Goal: Task Accomplishment & Management: Complete application form

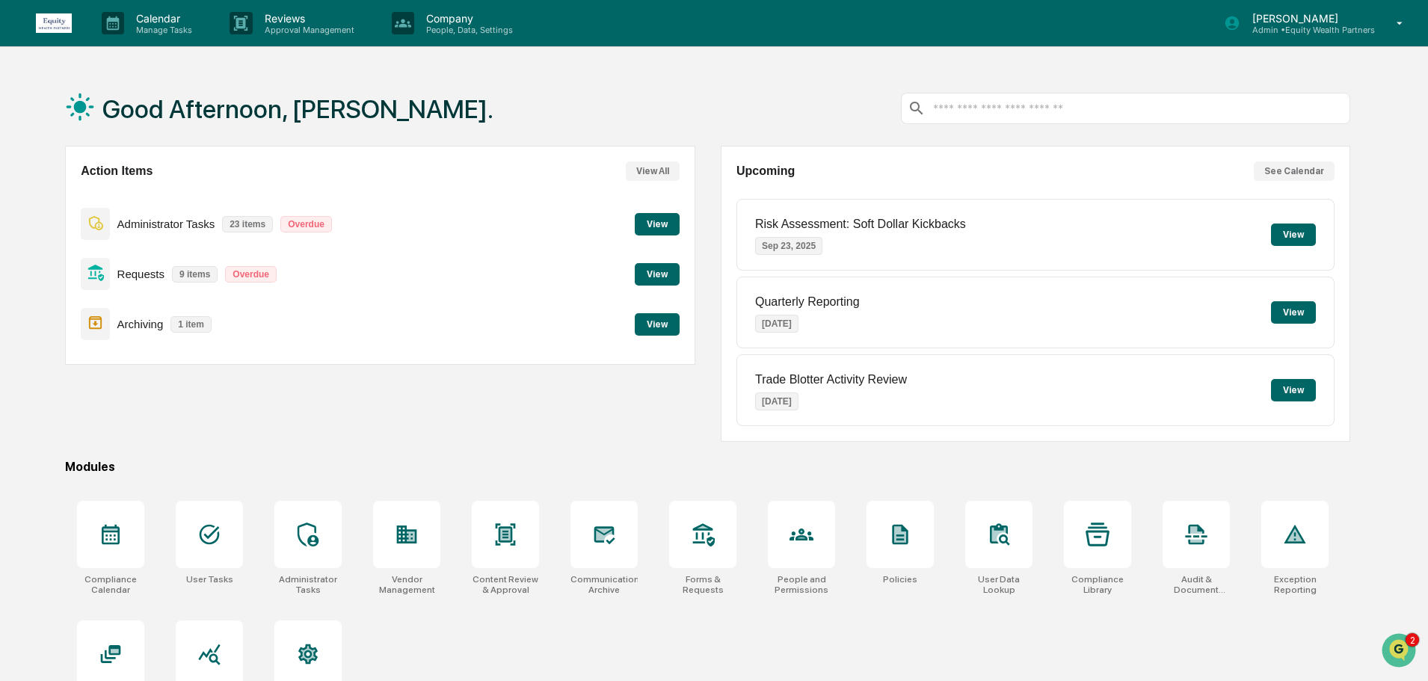
click at [662, 223] on button "View" at bounding box center [657, 224] width 45 height 22
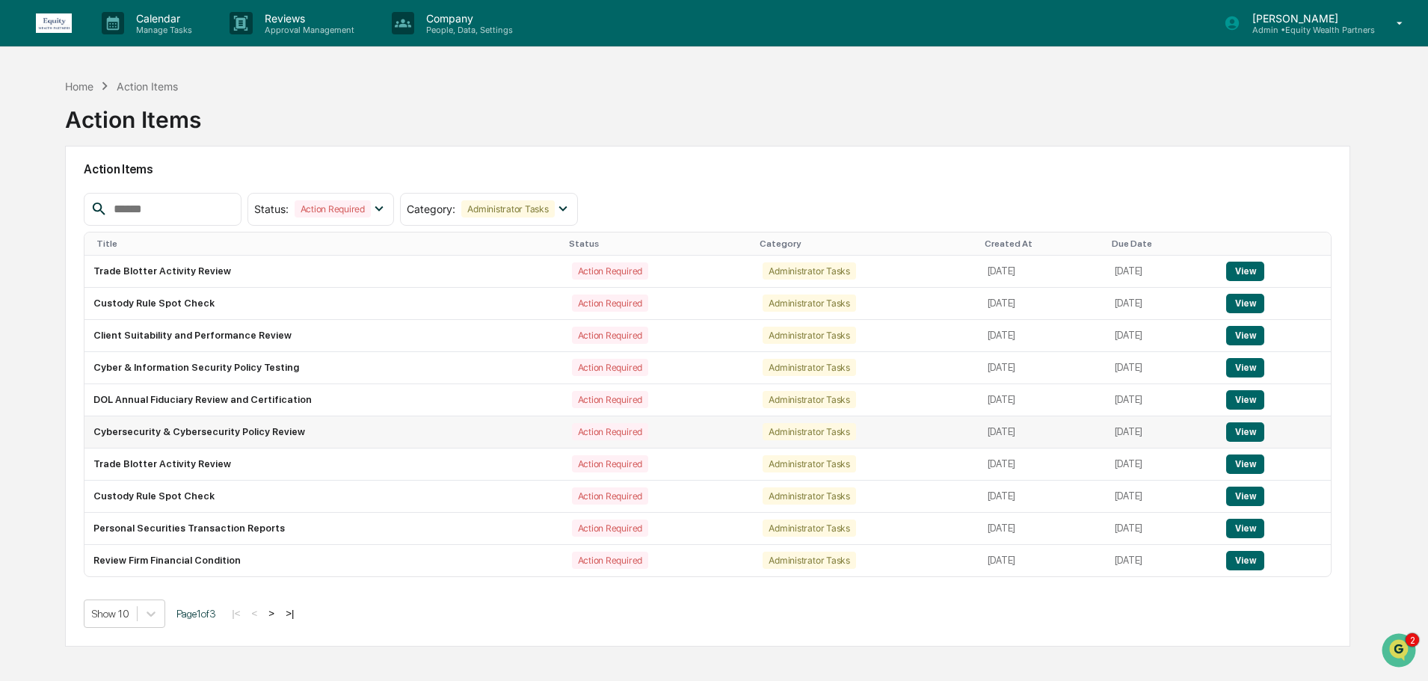
click at [1253, 431] on button "View" at bounding box center [1245, 431] width 38 height 19
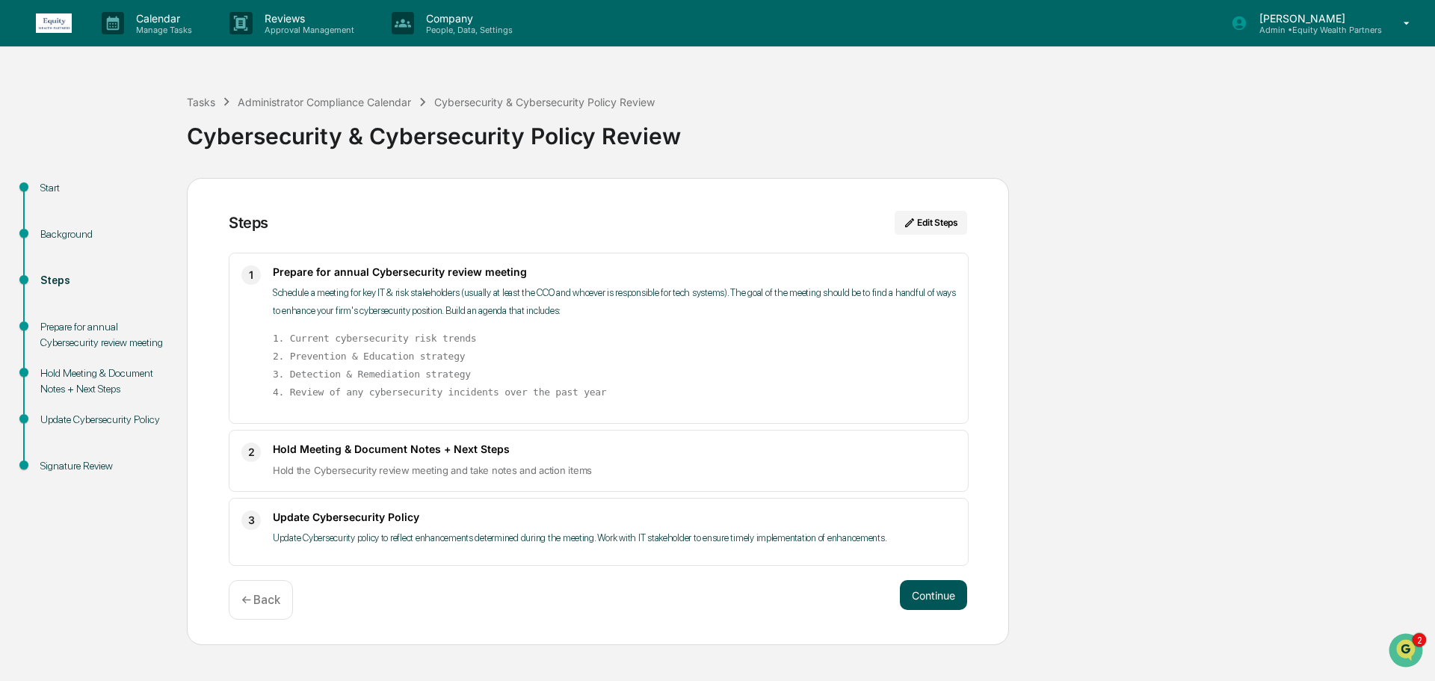
click at [934, 593] on button "Continue" at bounding box center [933, 595] width 67 height 30
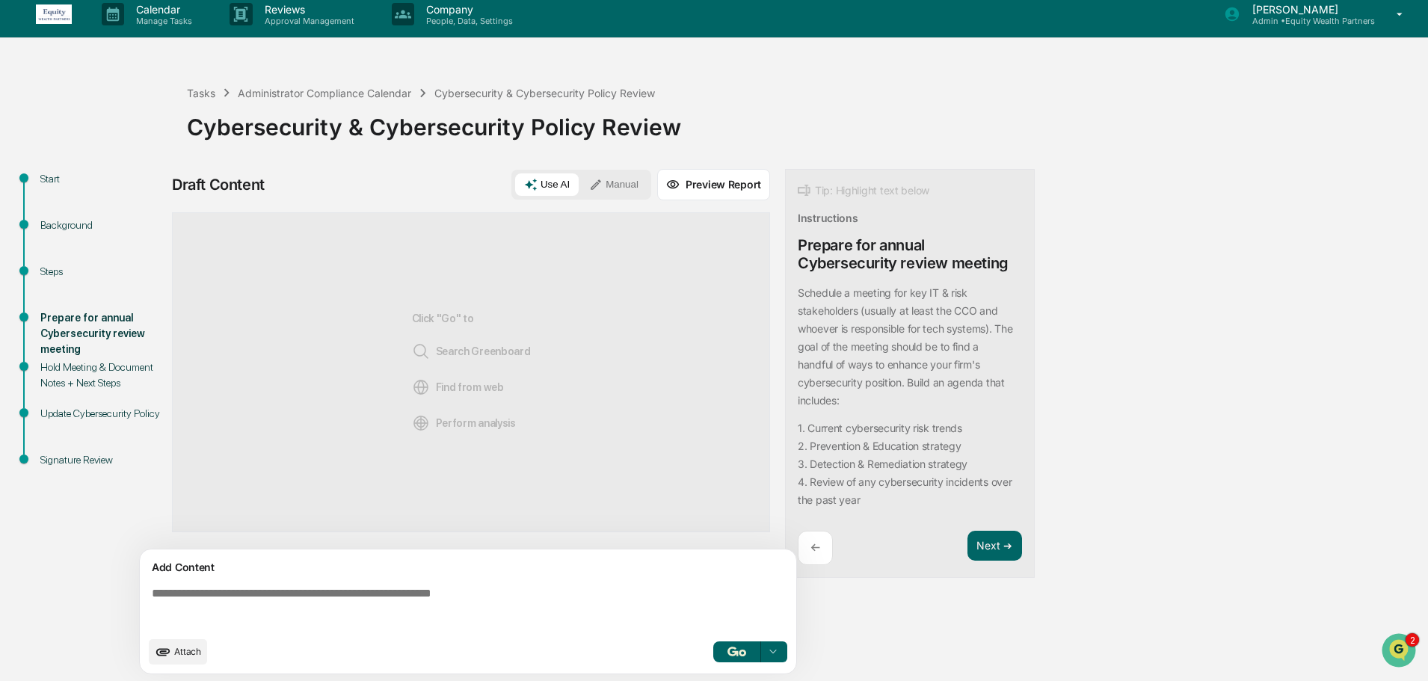
scroll to position [11, 0]
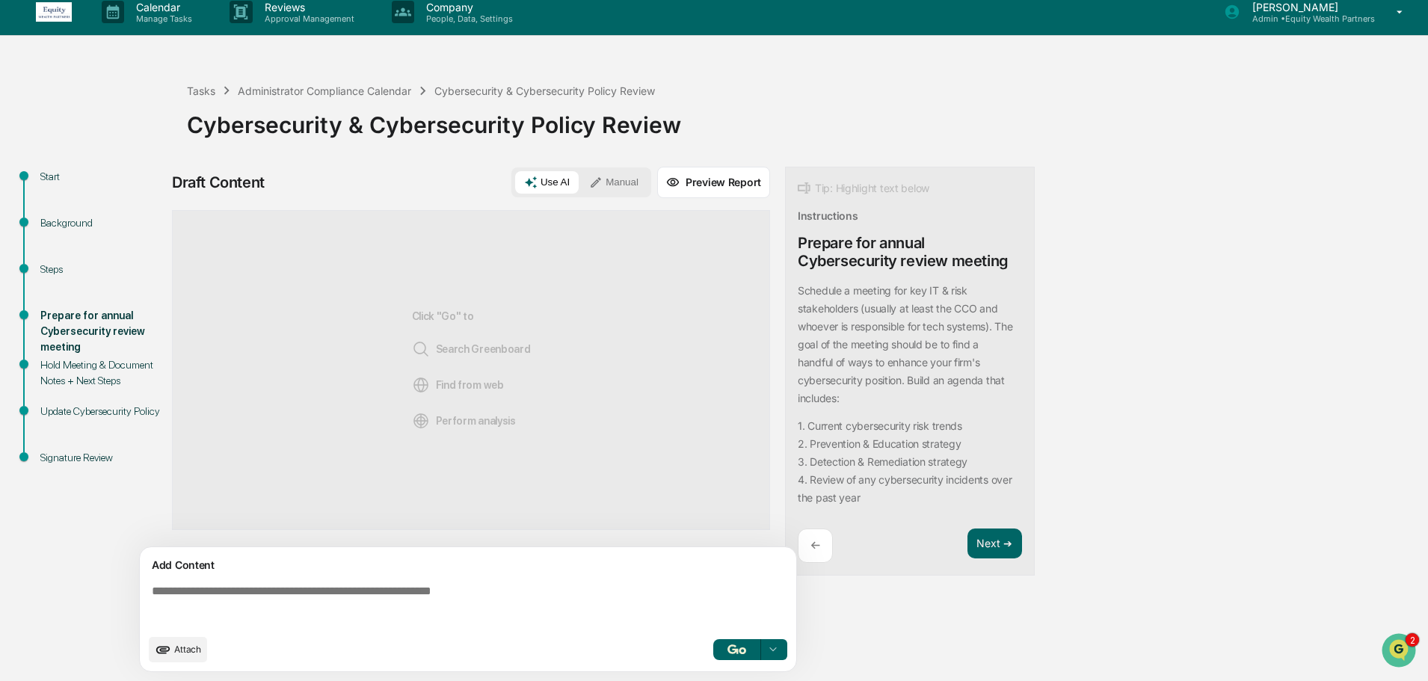
click at [63, 226] on div "Background" at bounding box center [101, 223] width 123 height 16
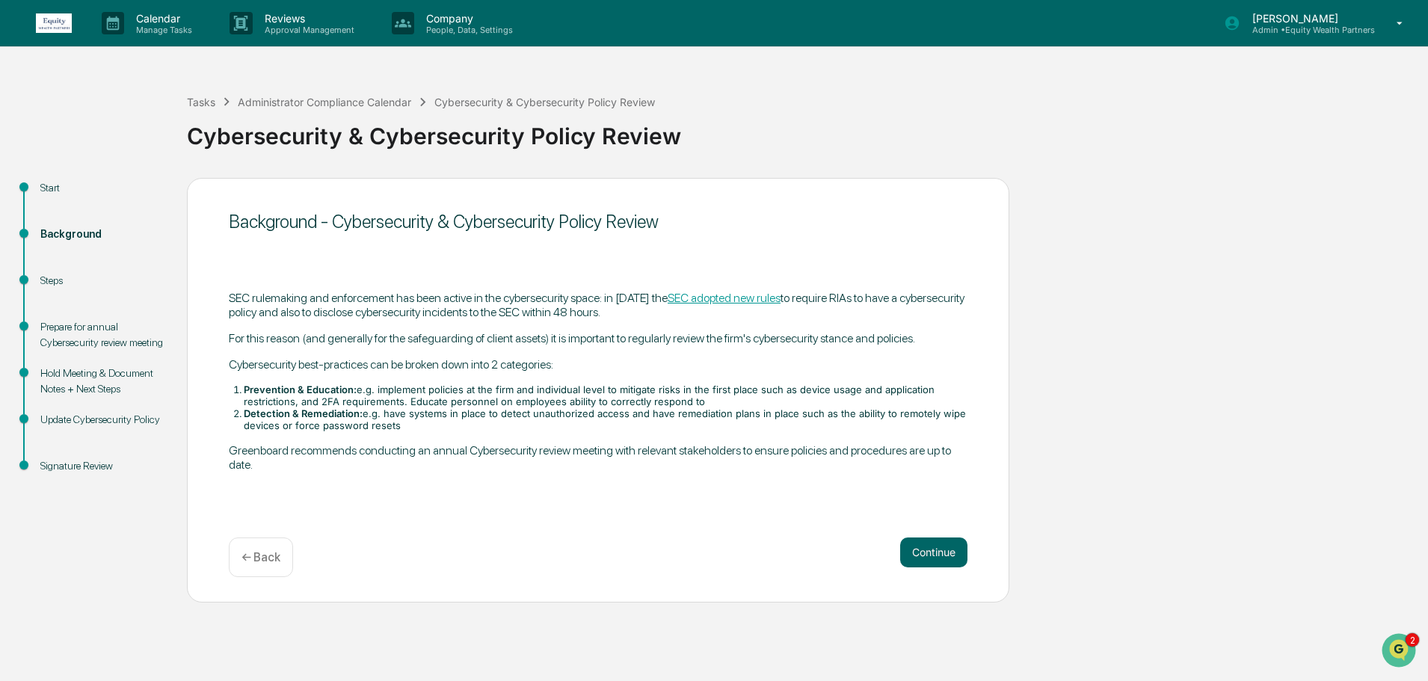
scroll to position [0, 0]
click at [46, 187] on div "Start" at bounding box center [101, 188] width 123 height 16
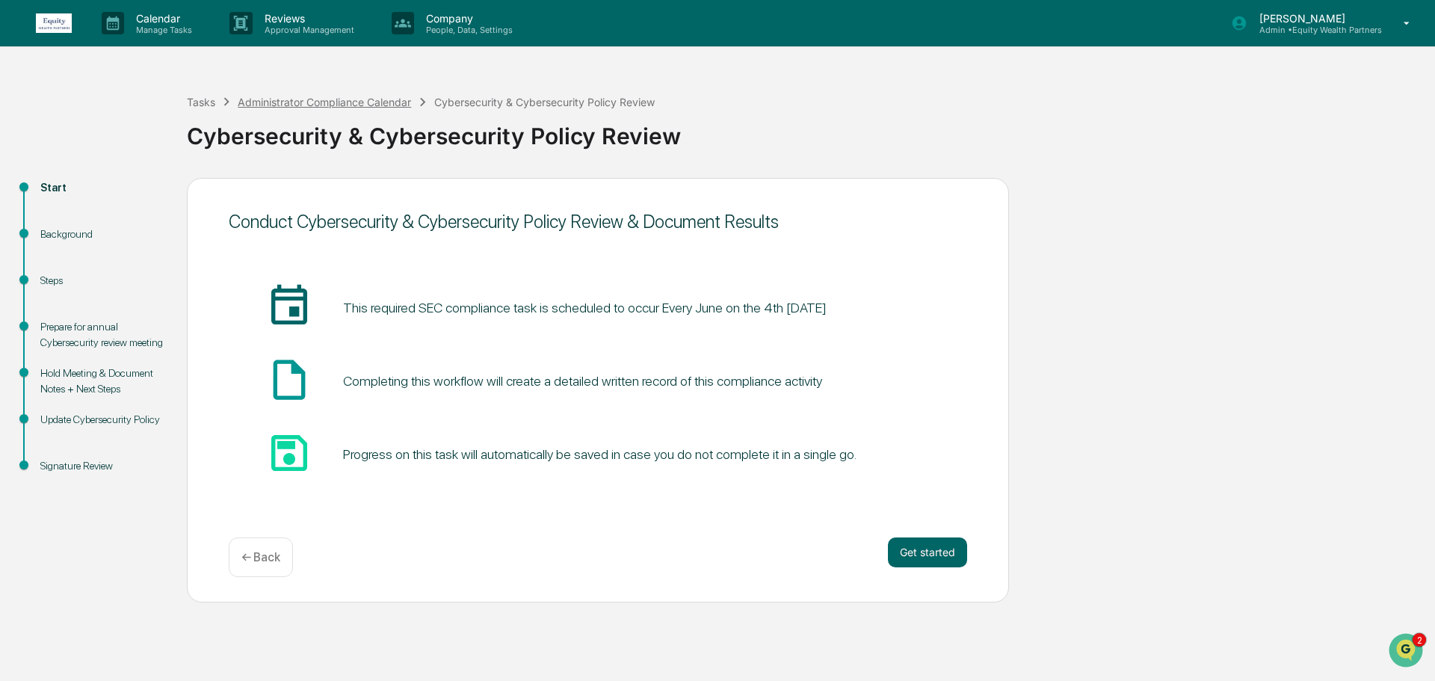
click at [321, 97] on div "Administrator Compliance Calendar" at bounding box center [324, 102] width 173 height 13
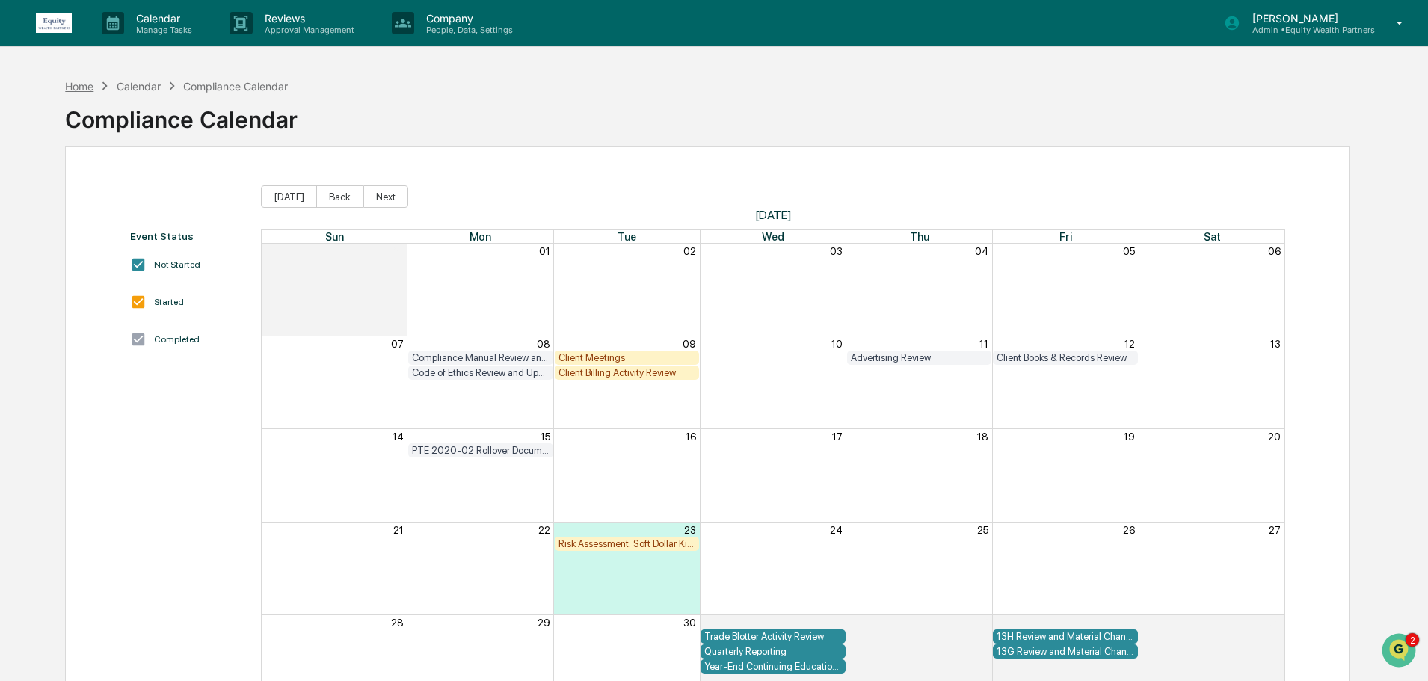
click at [76, 88] on div "Home" at bounding box center [79, 86] width 28 height 13
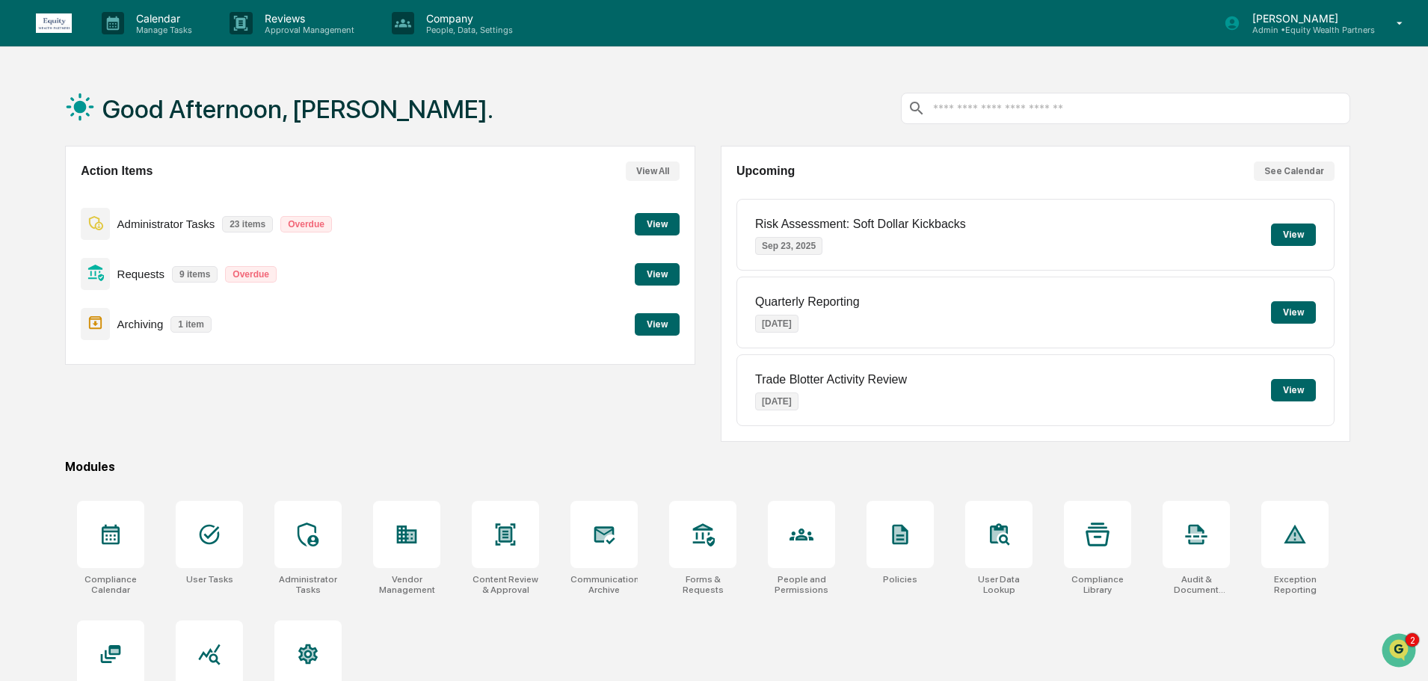
click at [649, 220] on button "View" at bounding box center [657, 224] width 45 height 22
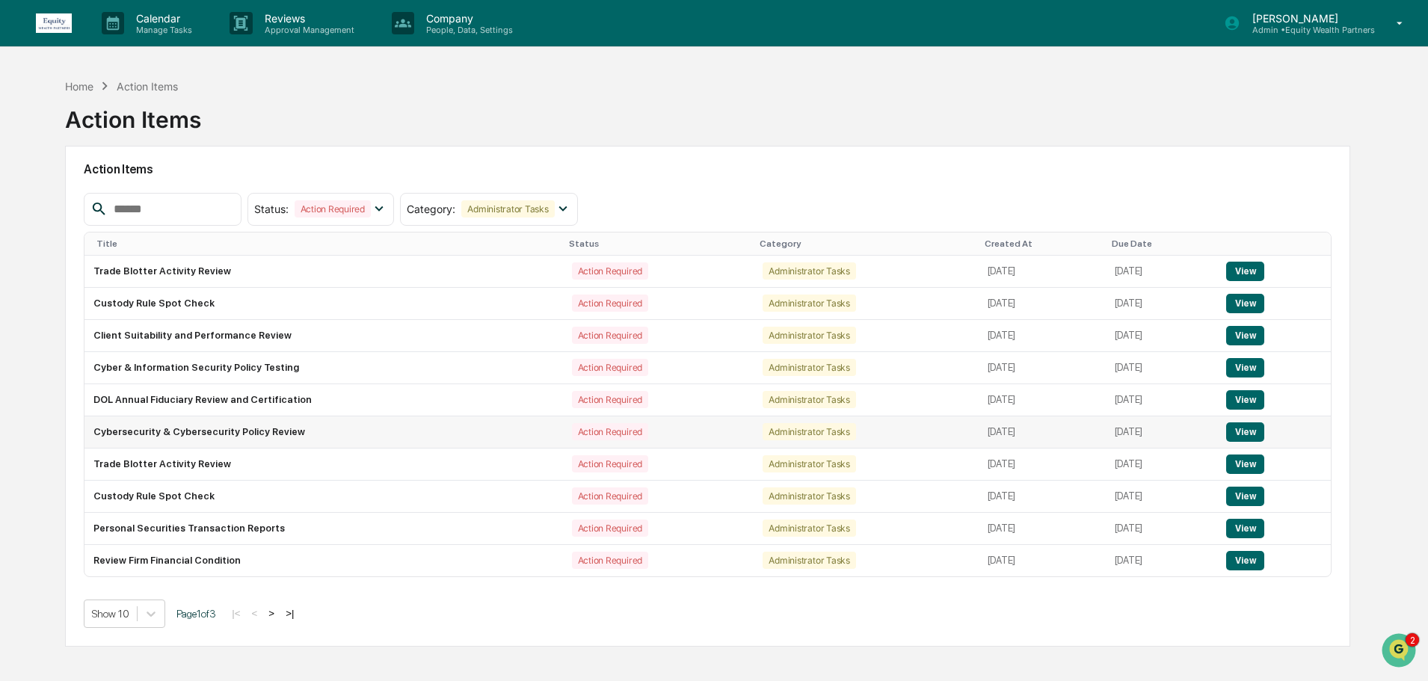
click at [1251, 433] on button "View" at bounding box center [1245, 431] width 38 height 19
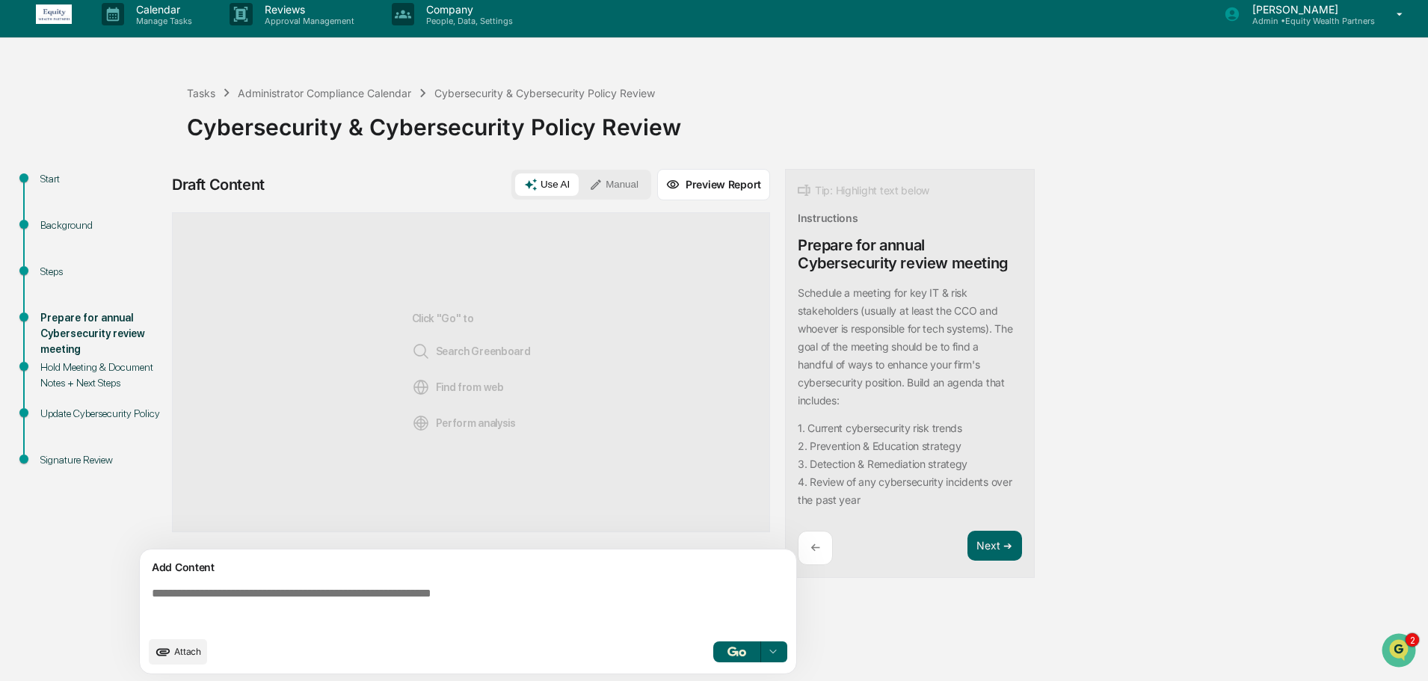
scroll to position [11, 0]
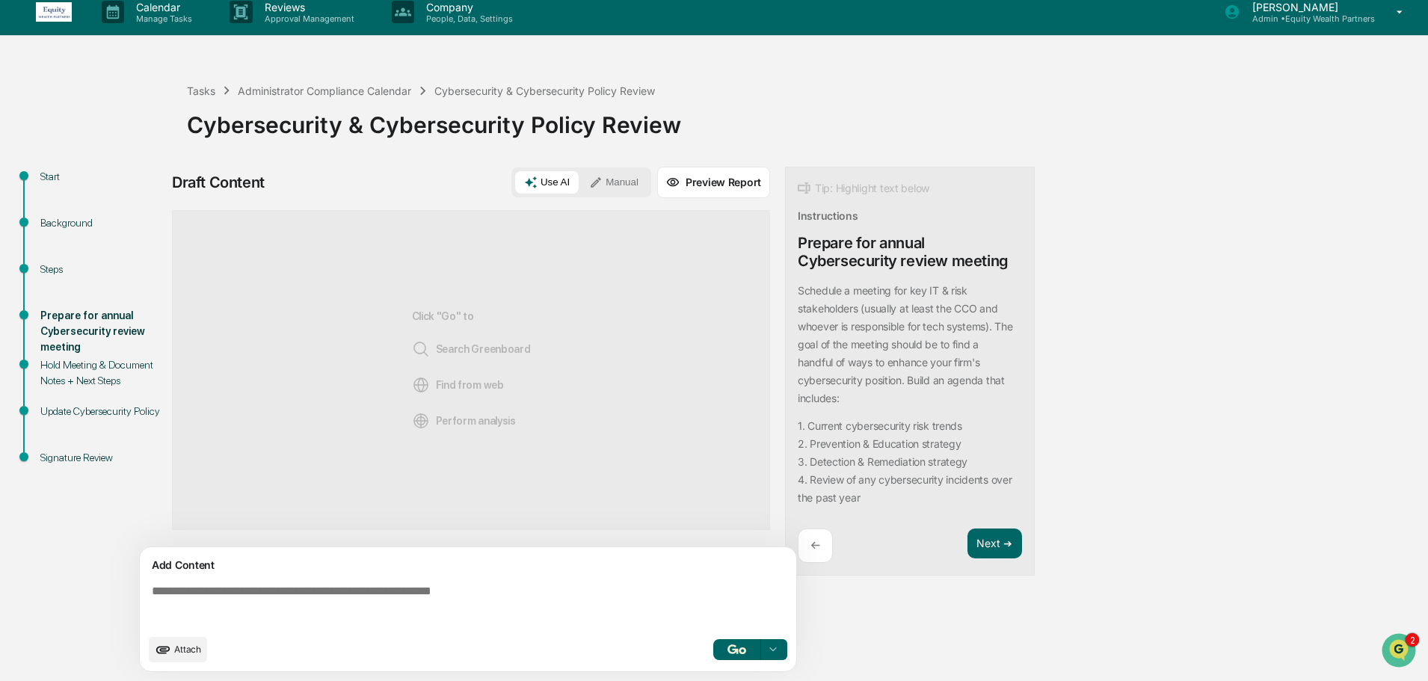
click at [634, 182] on button "Manual" at bounding box center [613, 182] width 67 height 22
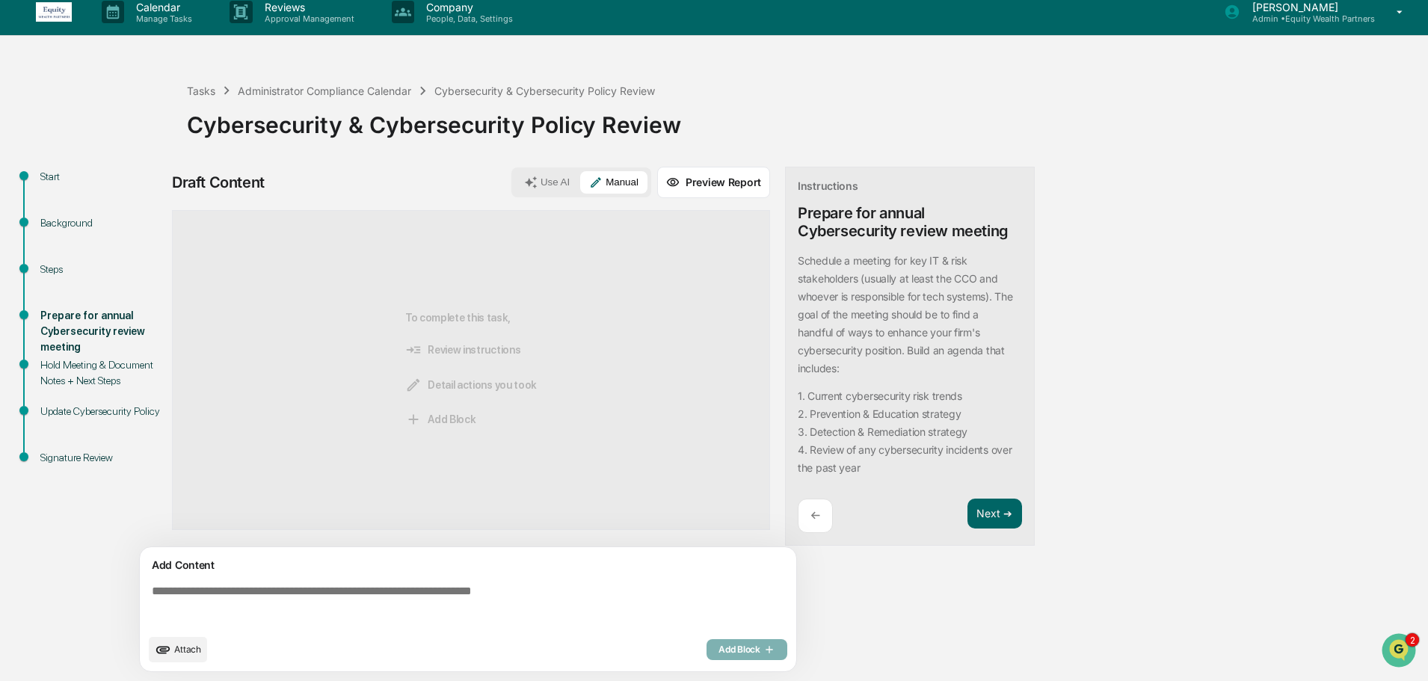
click at [274, 606] on textarea at bounding box center [471, 605] width 650 height 54
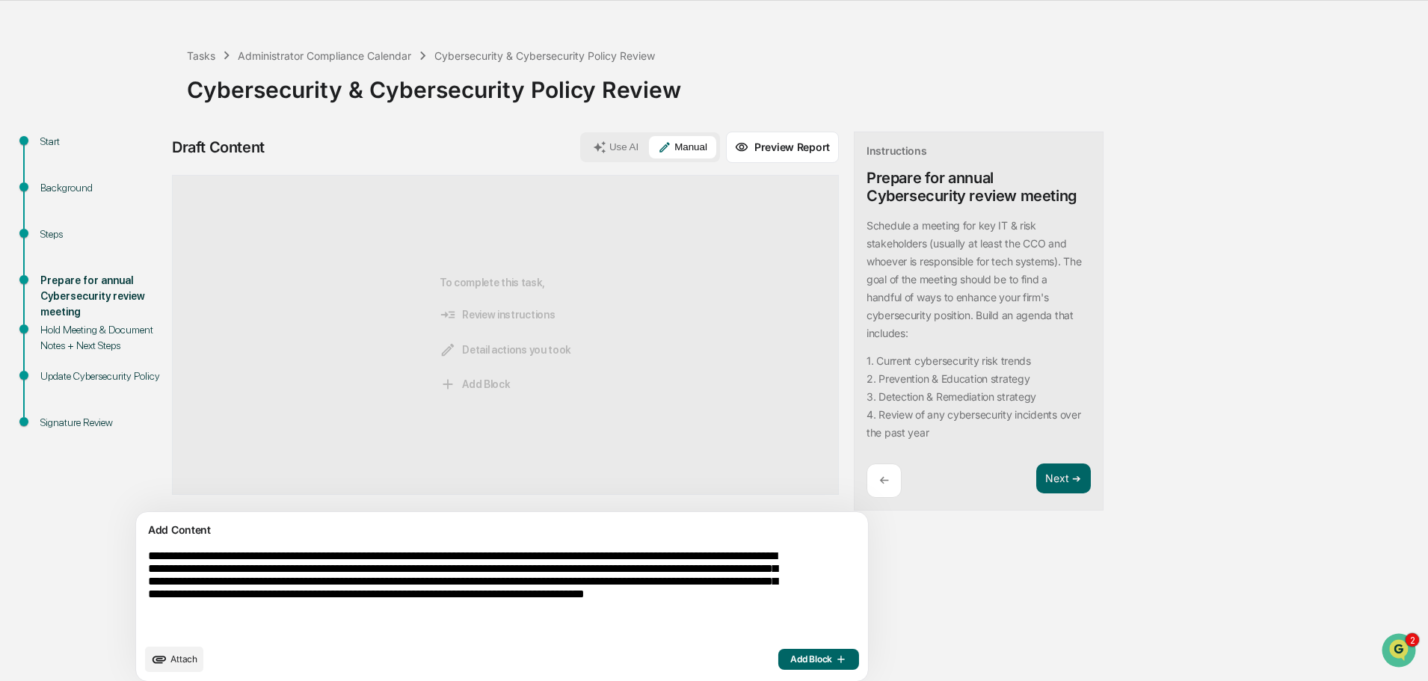
scroll to position [56, 0]
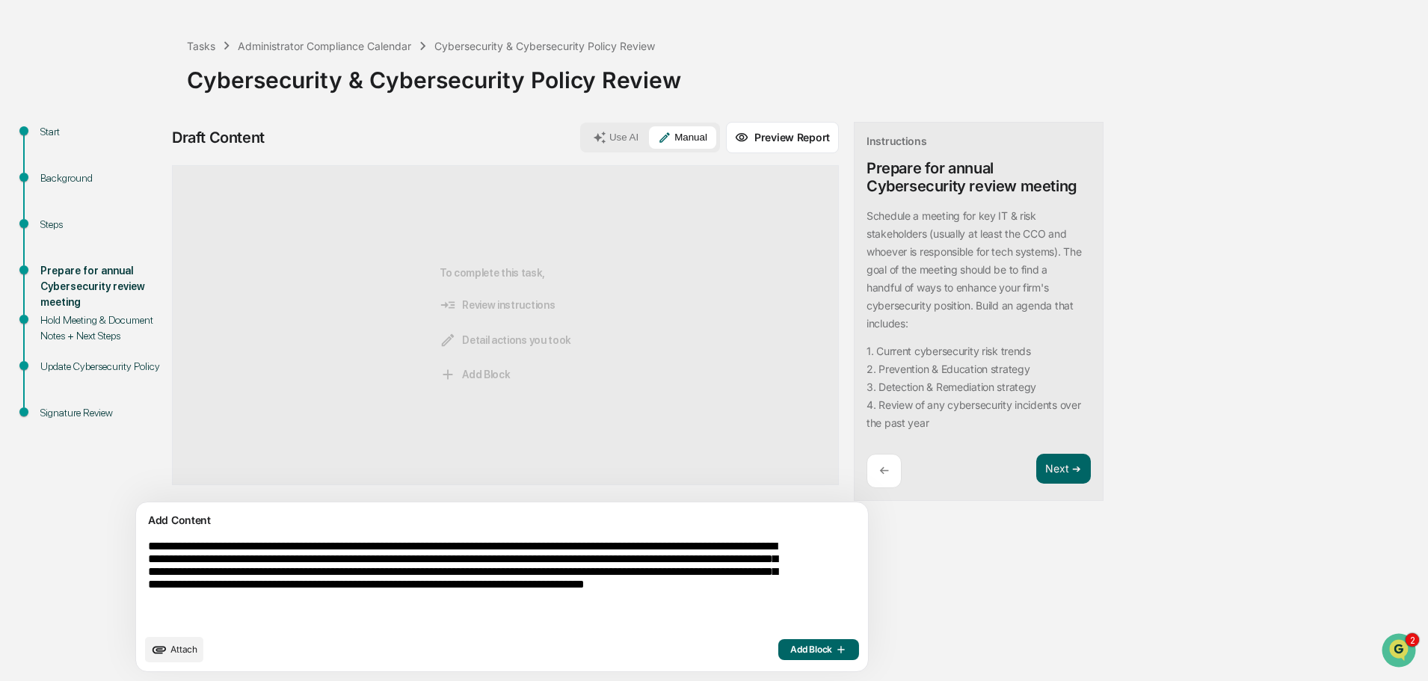
type textarea "**********"
click at [832, 652] on icon "button" at bounding box center [839, 650] width 15 height 12
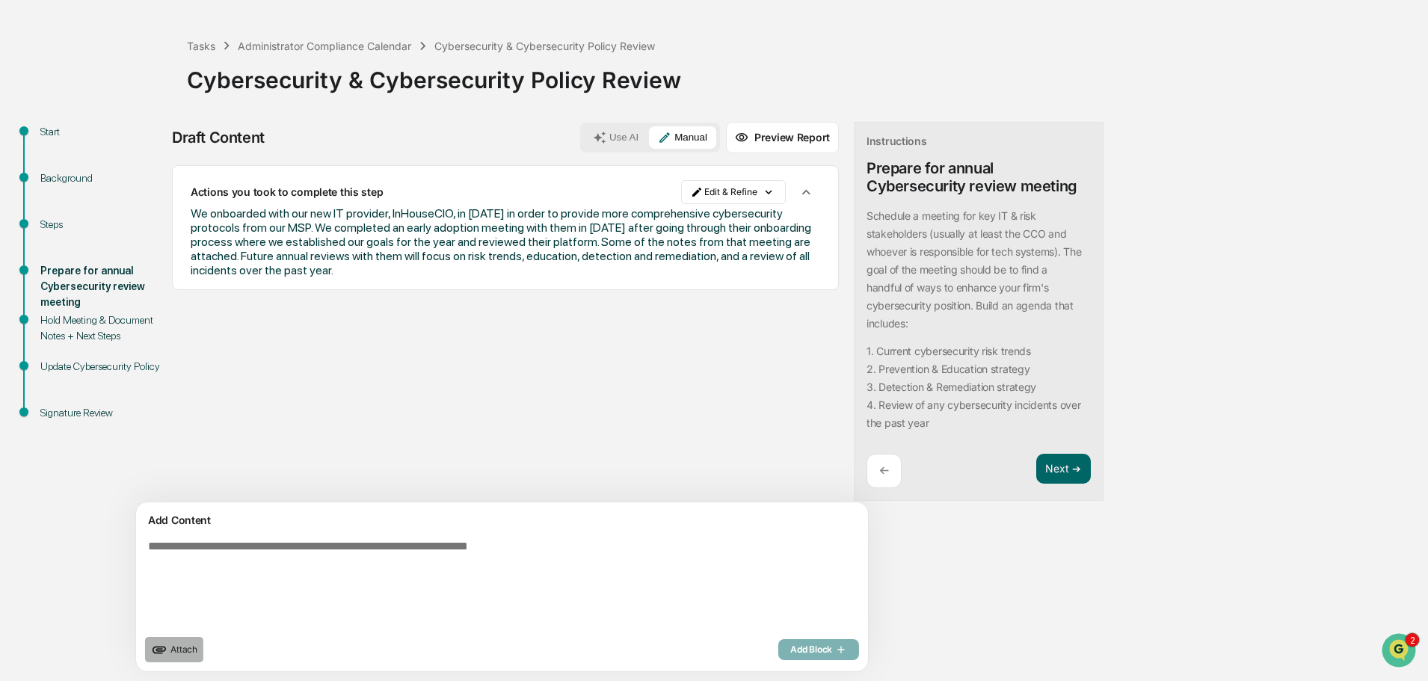
click at [190, 648] on span "Attach" at bounding box center [183, 649] width 27 height 11
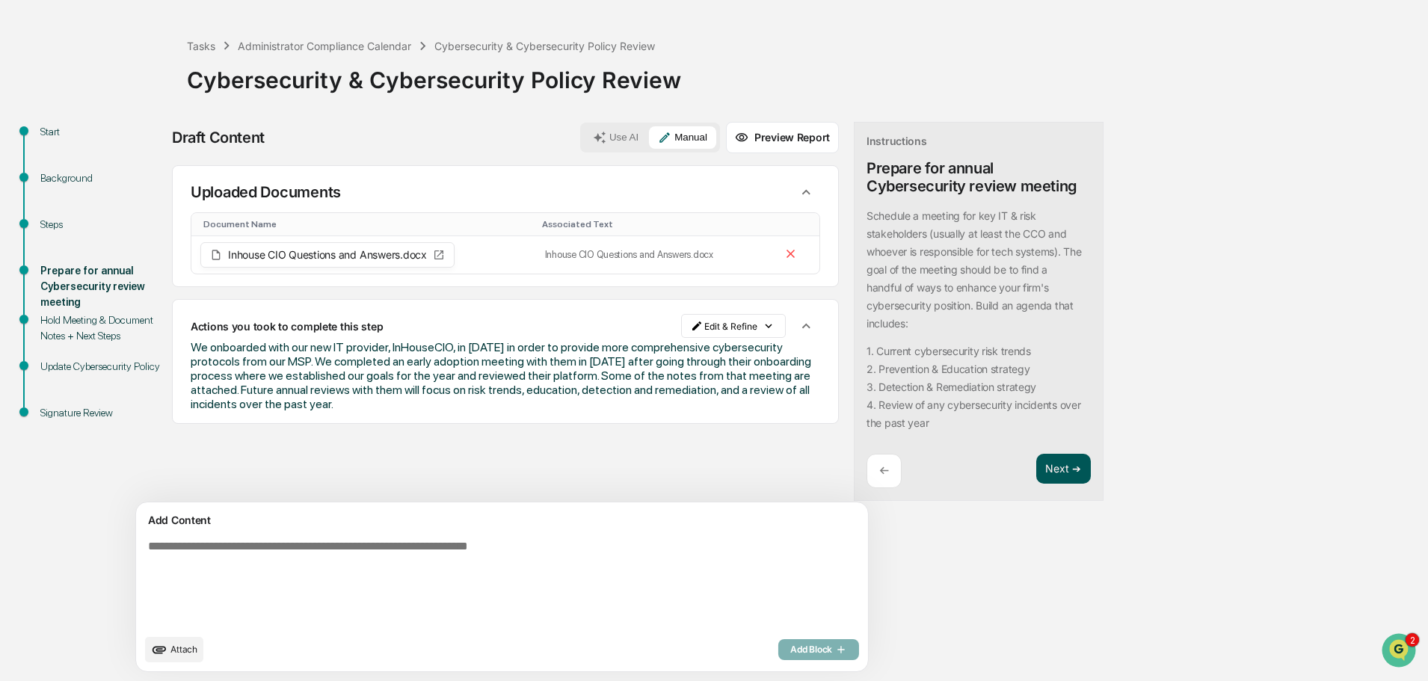
click at [1036, 475] on button "Next ➔" at bounding box center [1063, 469] width 55 height 31
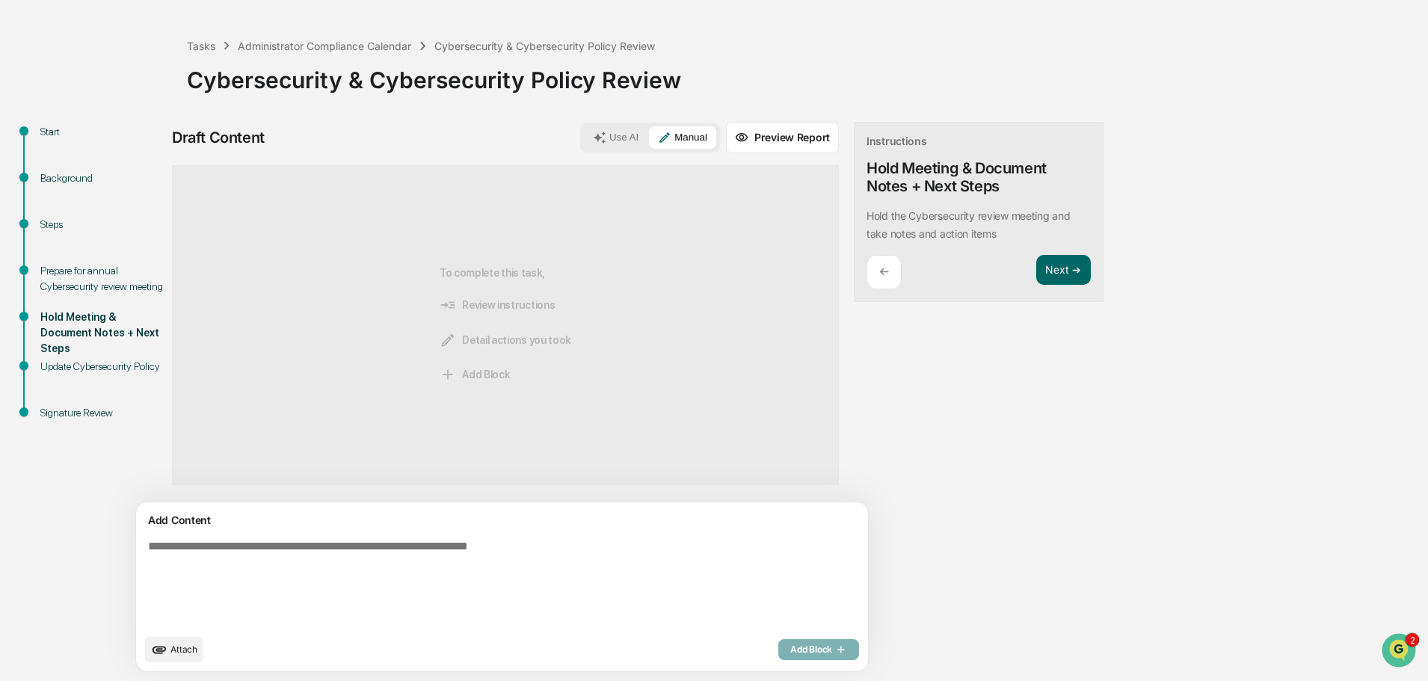
click at [463, 543] on textarea at bounding box center [467, 583] width 650 height 99
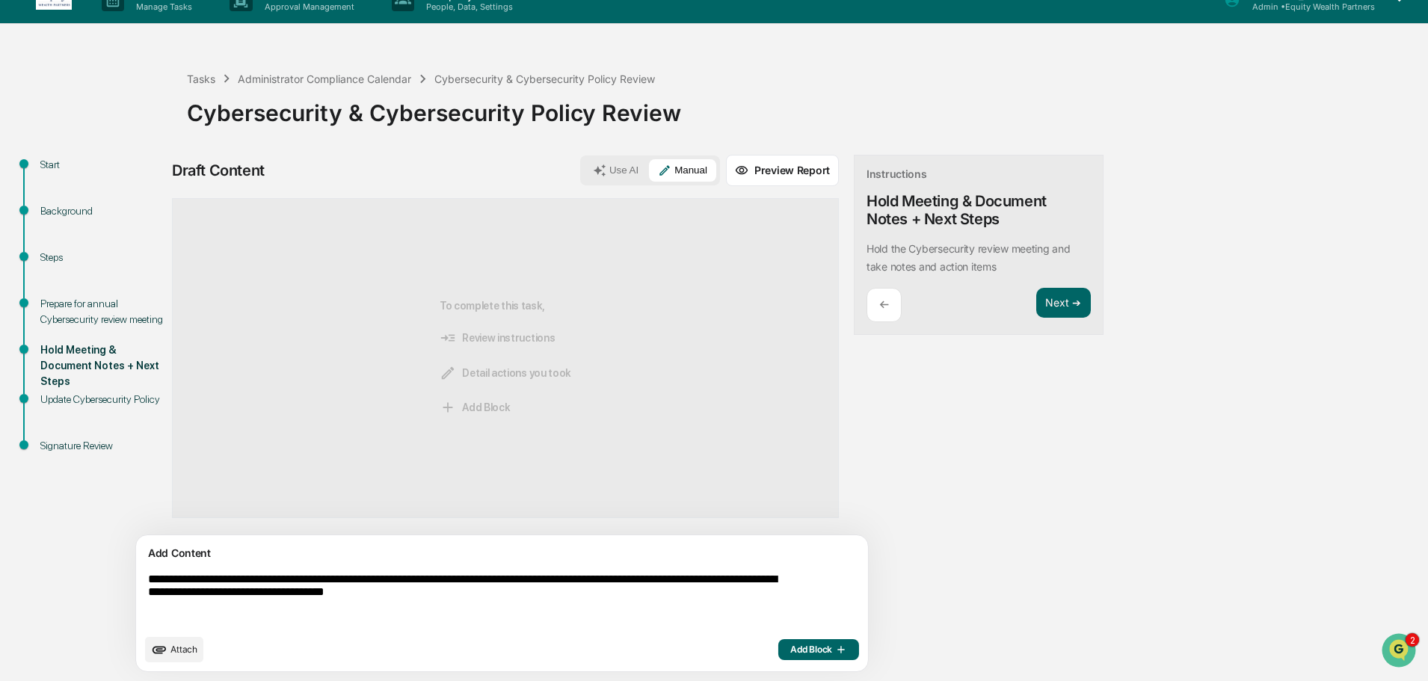
type textarea "**********"
click at [790, 650] on span "Add Block" at bounding box center [818, 650] width 57 height 12
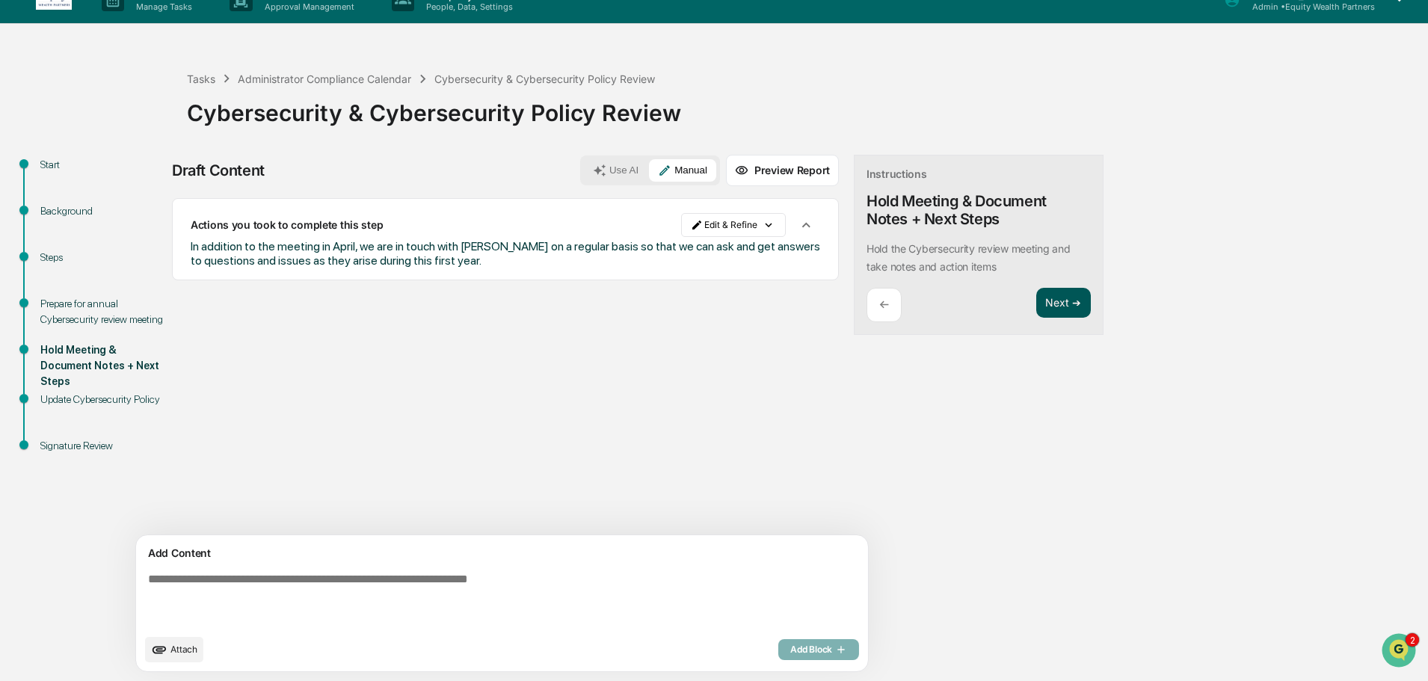
click at [1036, 305] on button "Next ➔" at bounding box center [1063, 303] width 55 height 31
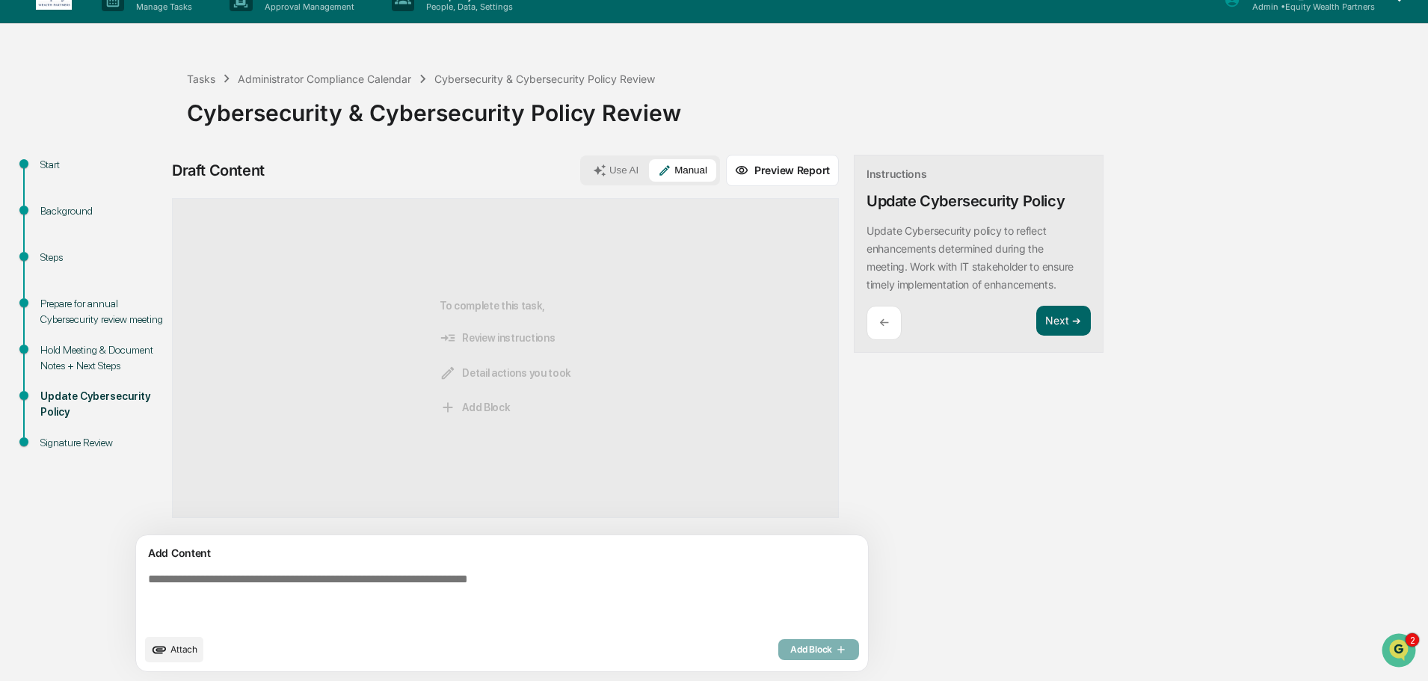
click at [460, 579] on textarea at bounding box center [467, 600] width 650 height 66
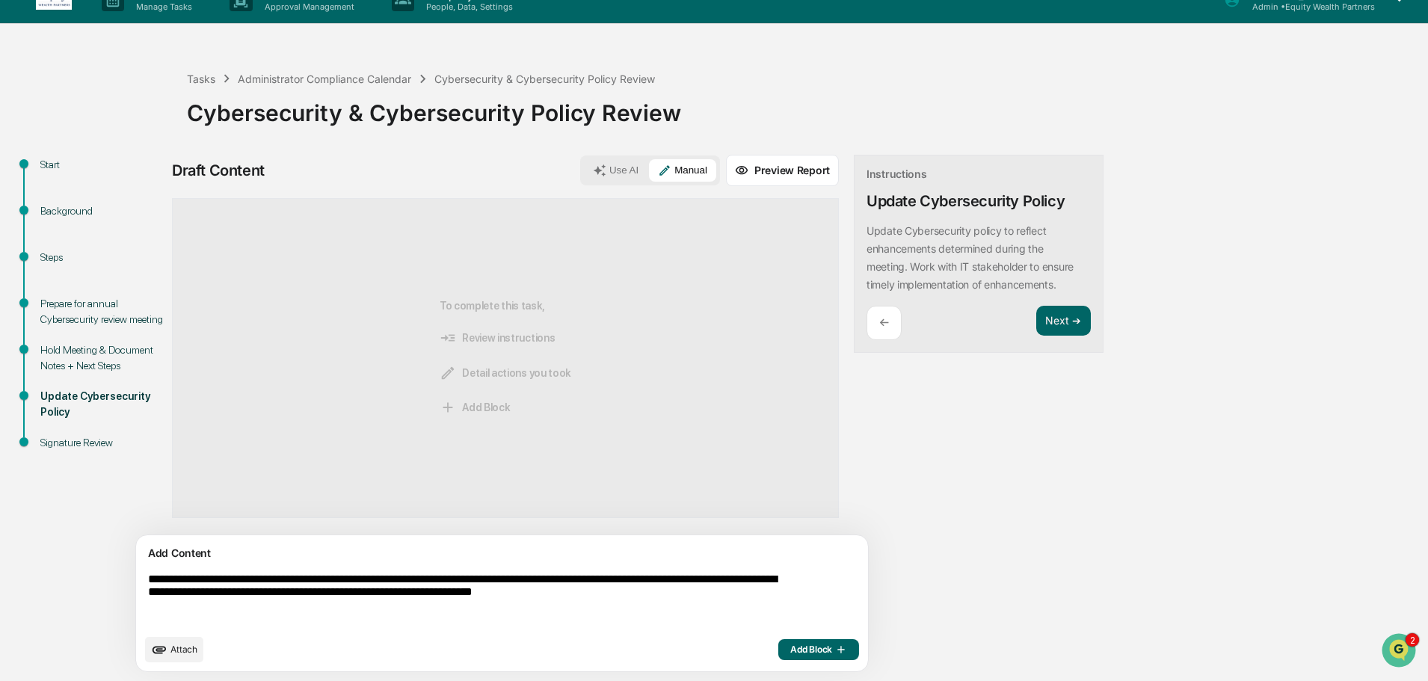
type textarea "**********"
click at [790, 650] on span "Add Block" at bounding box center [818, 650] width 57 height 12
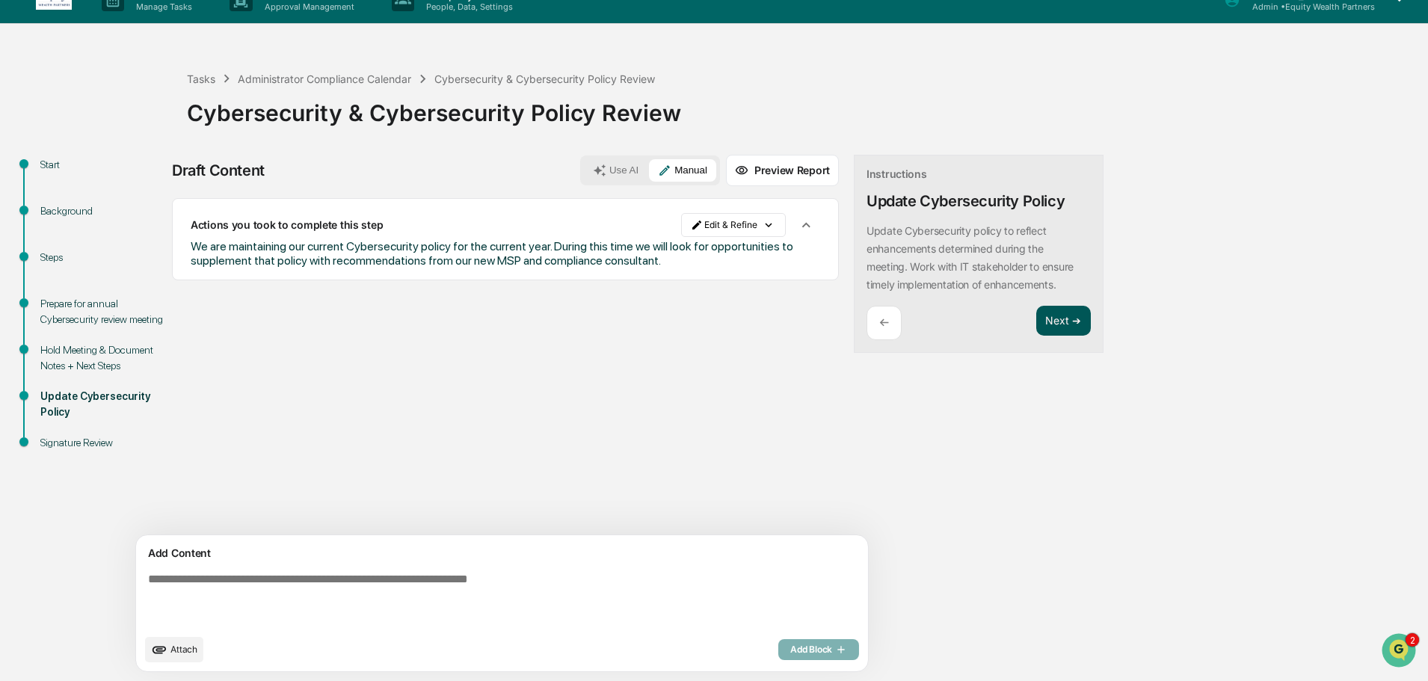
click at [1036, 323] on button "Next ➔" at bounding box center [1063, 321] width 55 height 31
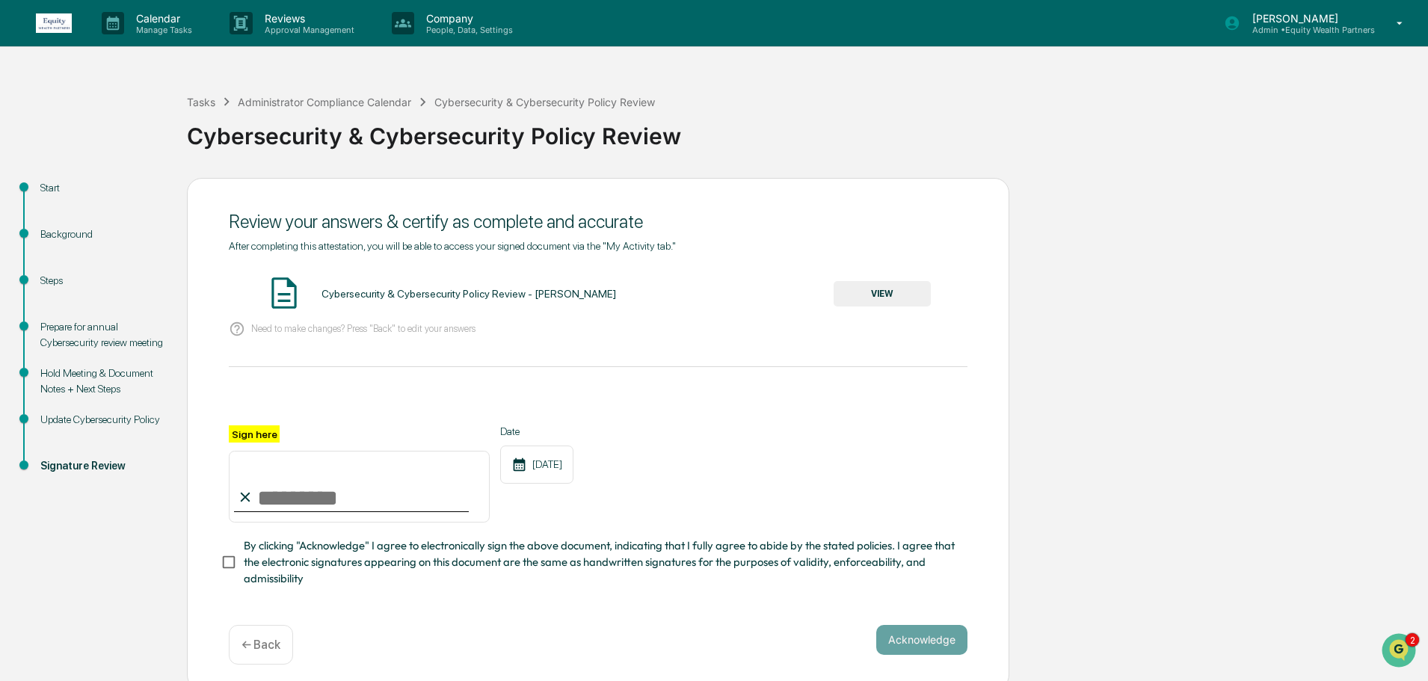
click at [895, 292] on button "VIEW" at bounding box center [881, 293] width 97 height 25
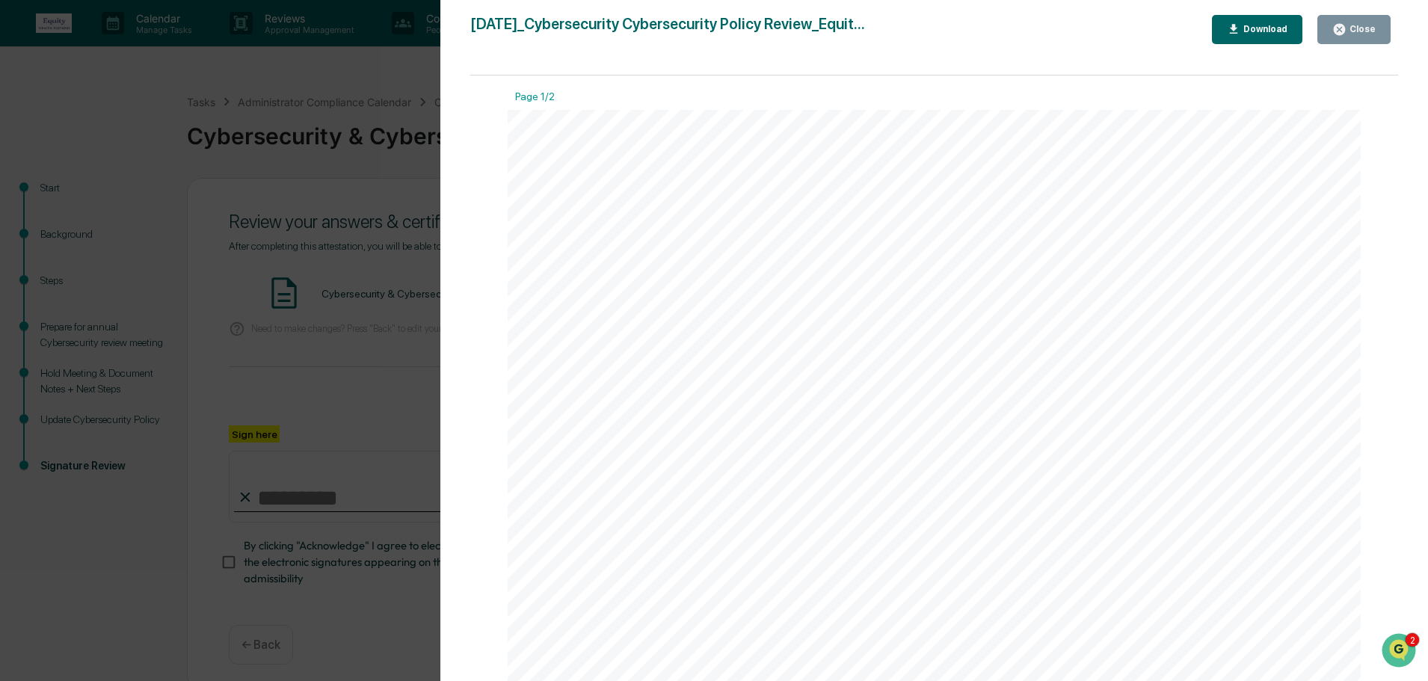
click at [1367, 25] on div "Close" at bounding box center [1360, 29] width 29 height 10
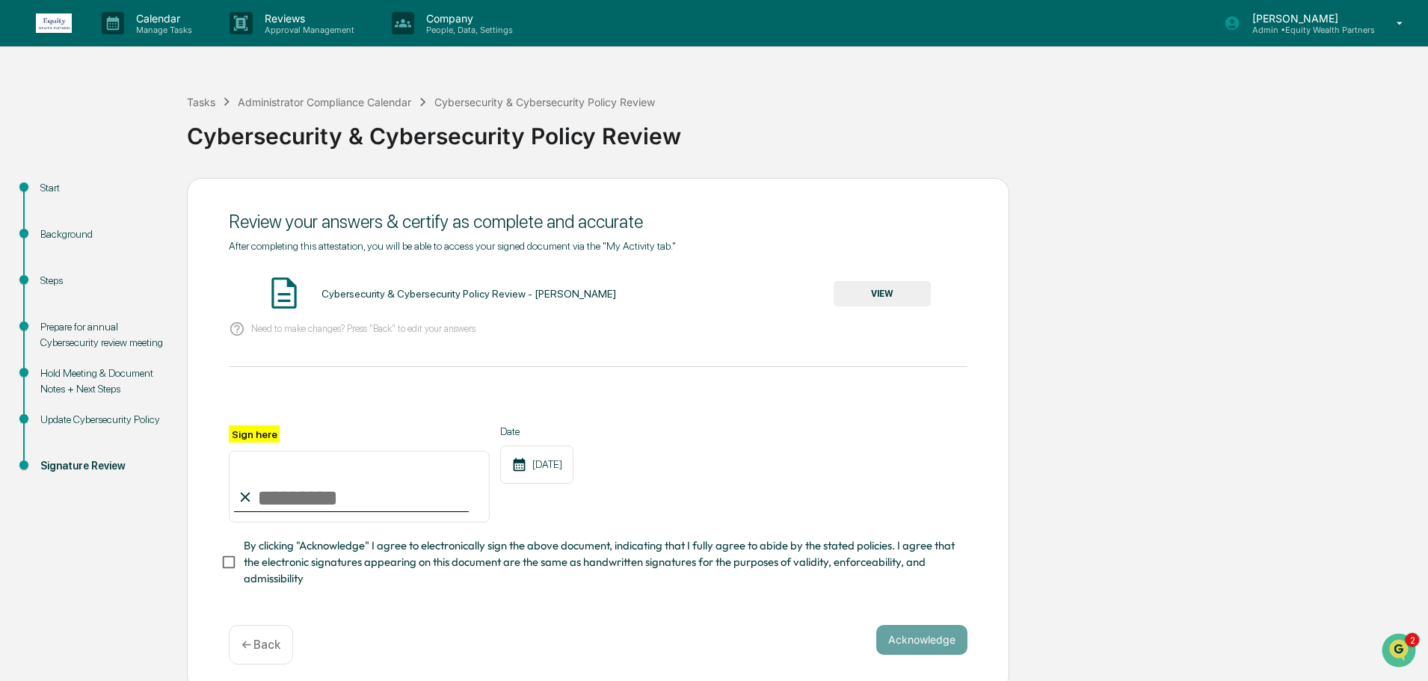
click at [285, 497] on input "Sign here" at bounding box center [359, 487] width 261 height 72
type input "**********"
click at [930, 650] on button "Acknowledge" at bounding box center [921, 640] width 91 height 30
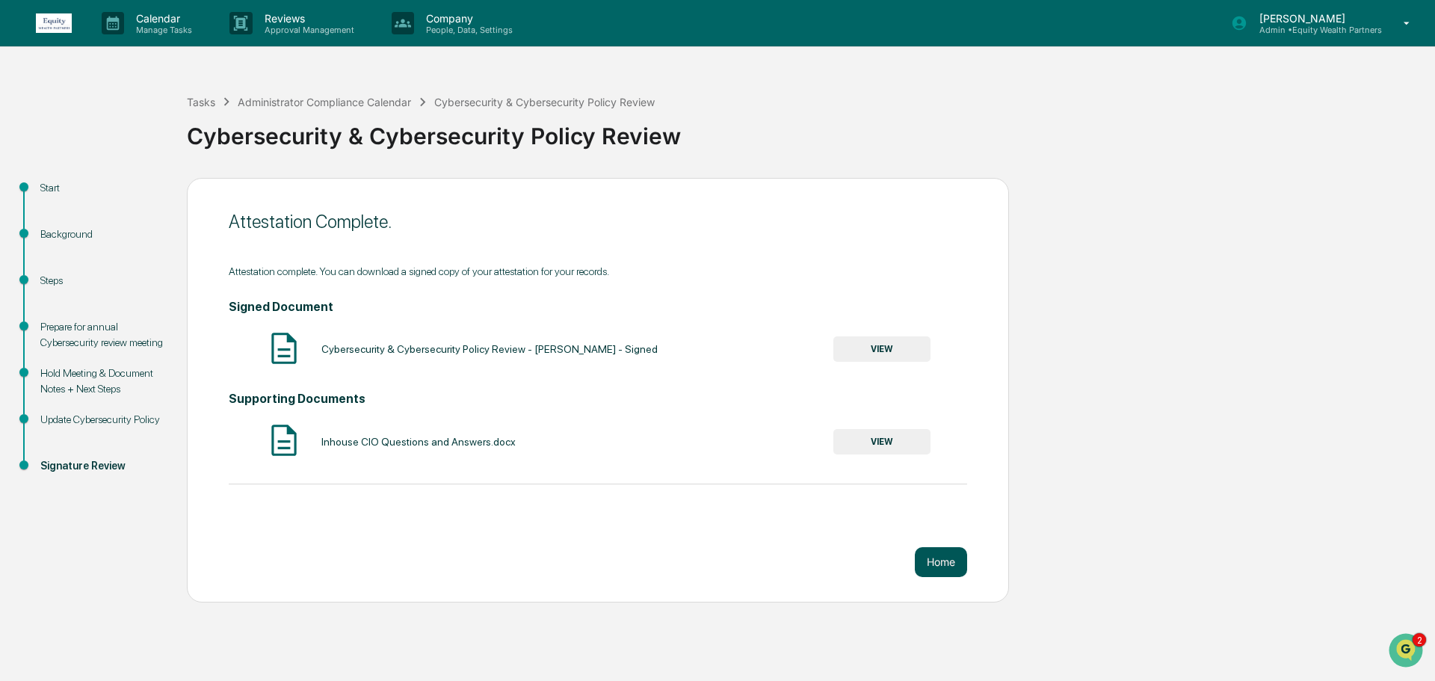
click at [943, 567] on button "Home" at bounding box center [941, 562] width 52 height 30
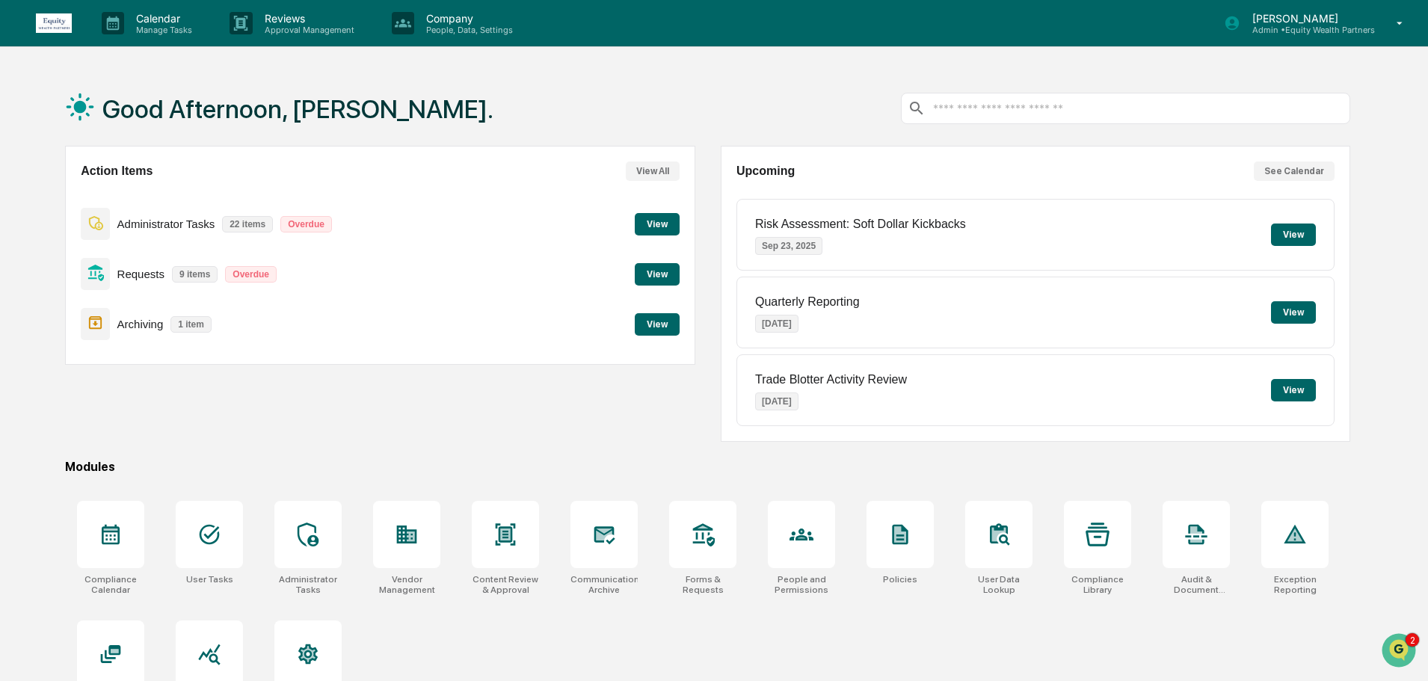
click at [666, 227] on button "View" at bounding box center [657, 224] width 45 height 22
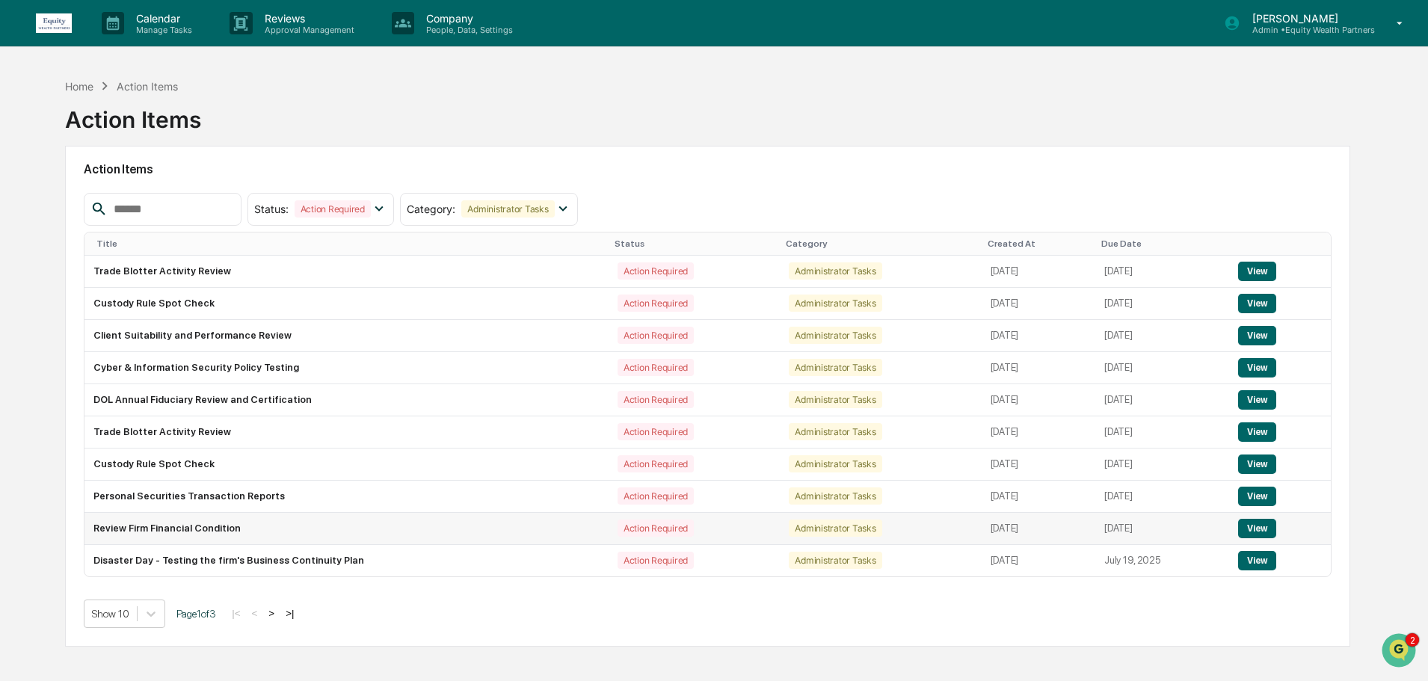
click at [1260, 527] on button "View" at bounding box center [1257, 528] width 38 height 19
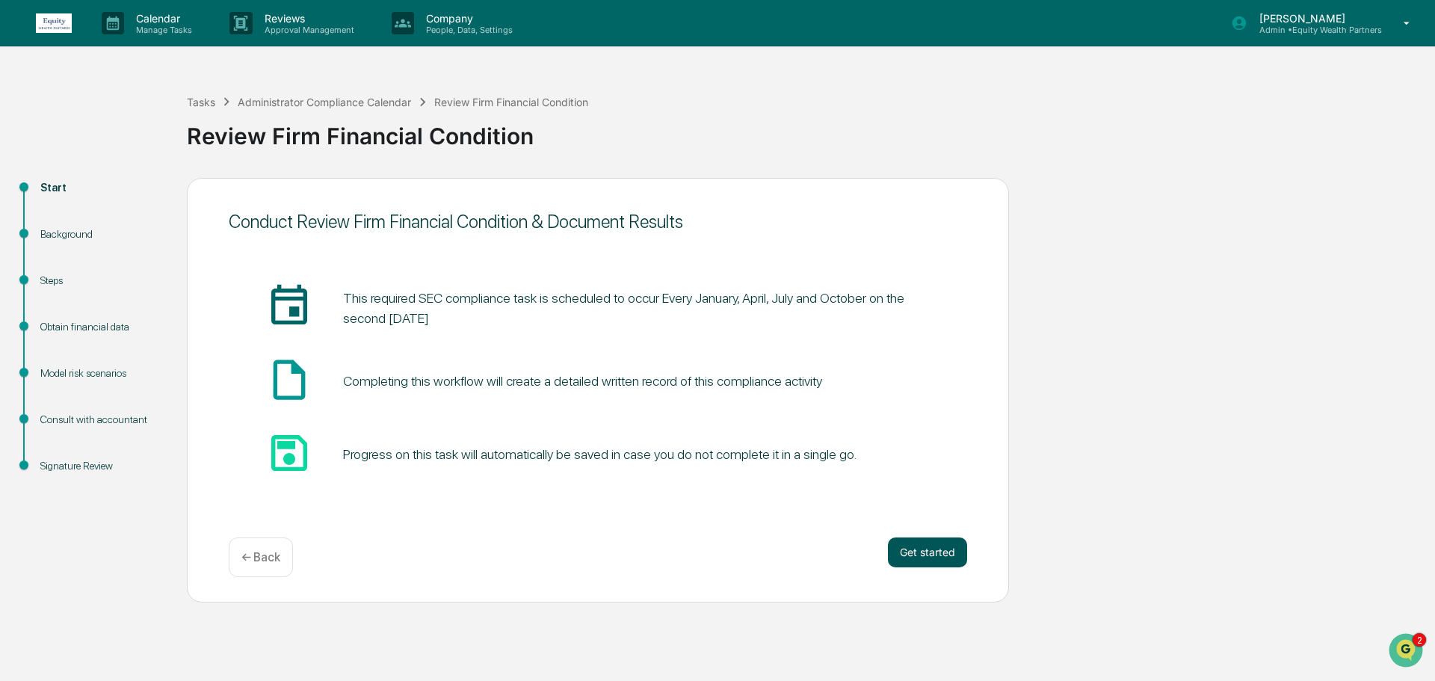
click at [939, 545] on button "Get started" at bounding box center [927, 552] width 79 height 30
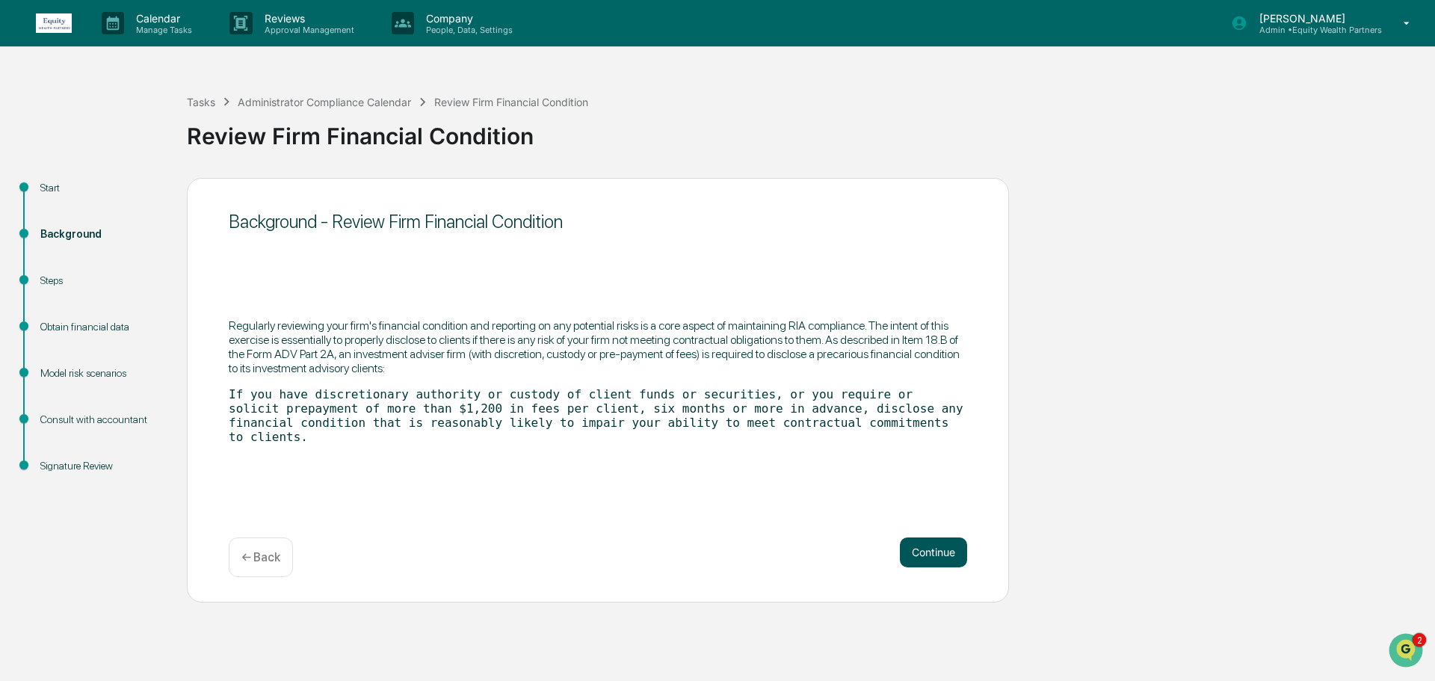
click at [945, 546] on button "Continue" at bounding box center [933, 552] width 67 height 30
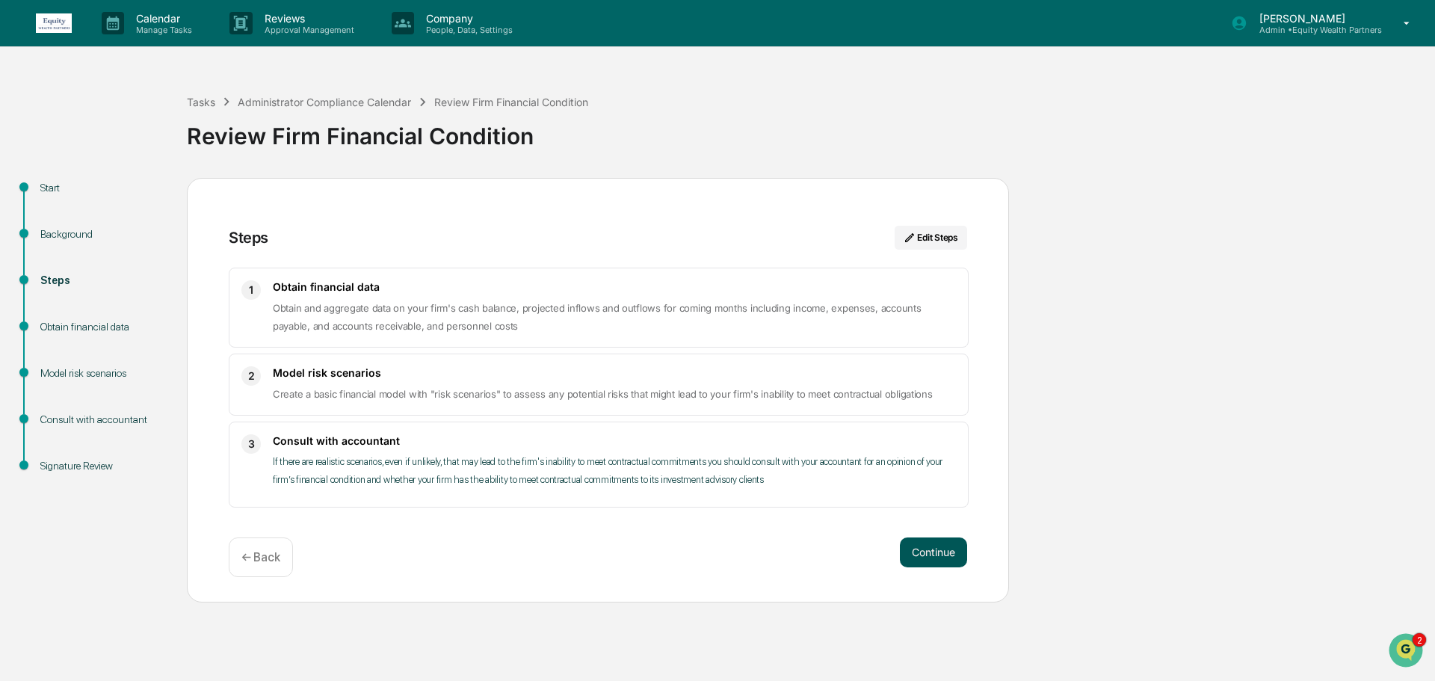
click at [935, 546] on button "Continue" at bounding box center [933, 552] width 67 height 30
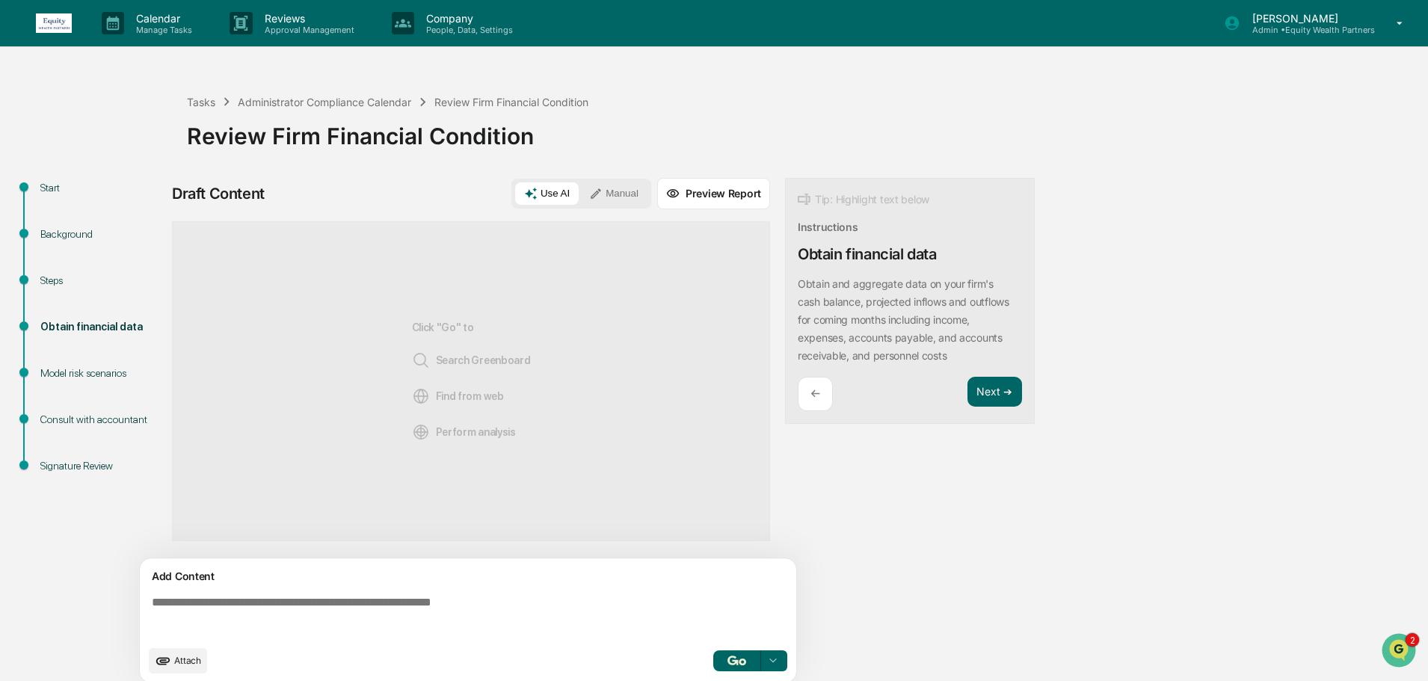
click at [181, 658] on span "Attach" at bounding box center [187, 660] width 27 height 11
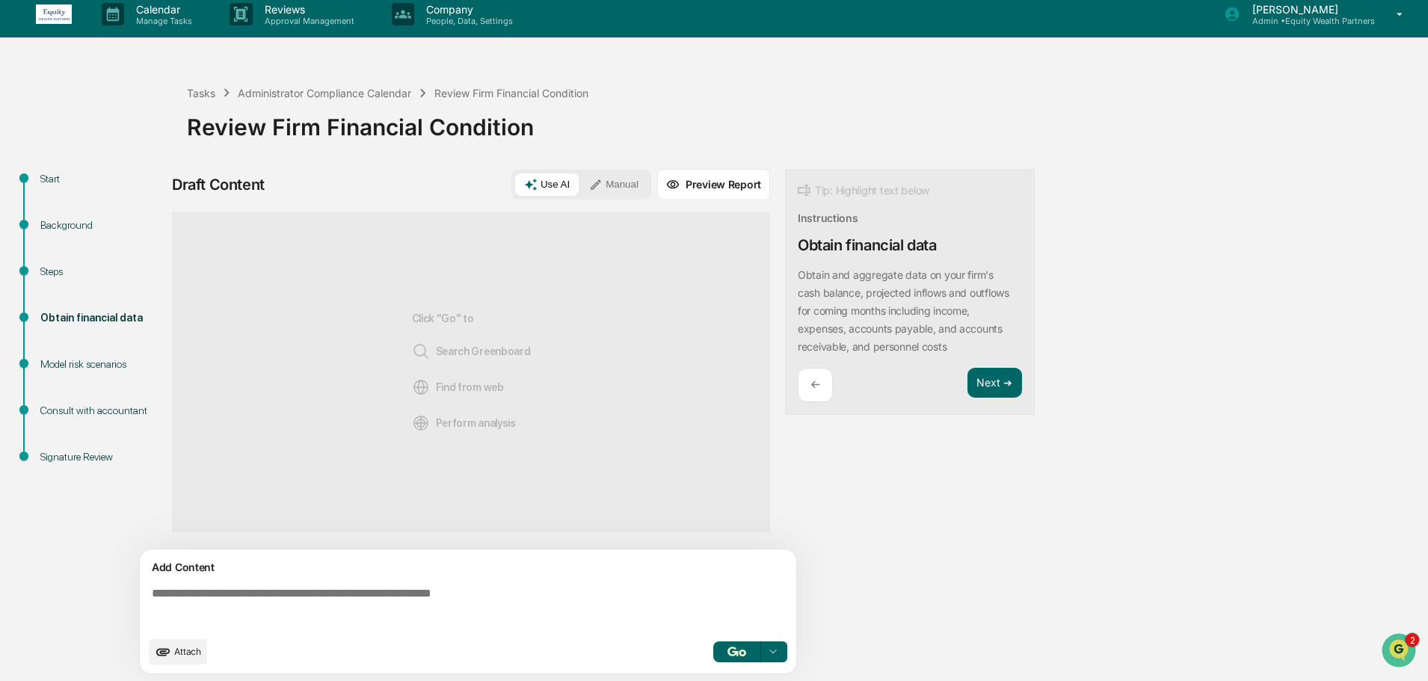
scroll to position [11, 0]
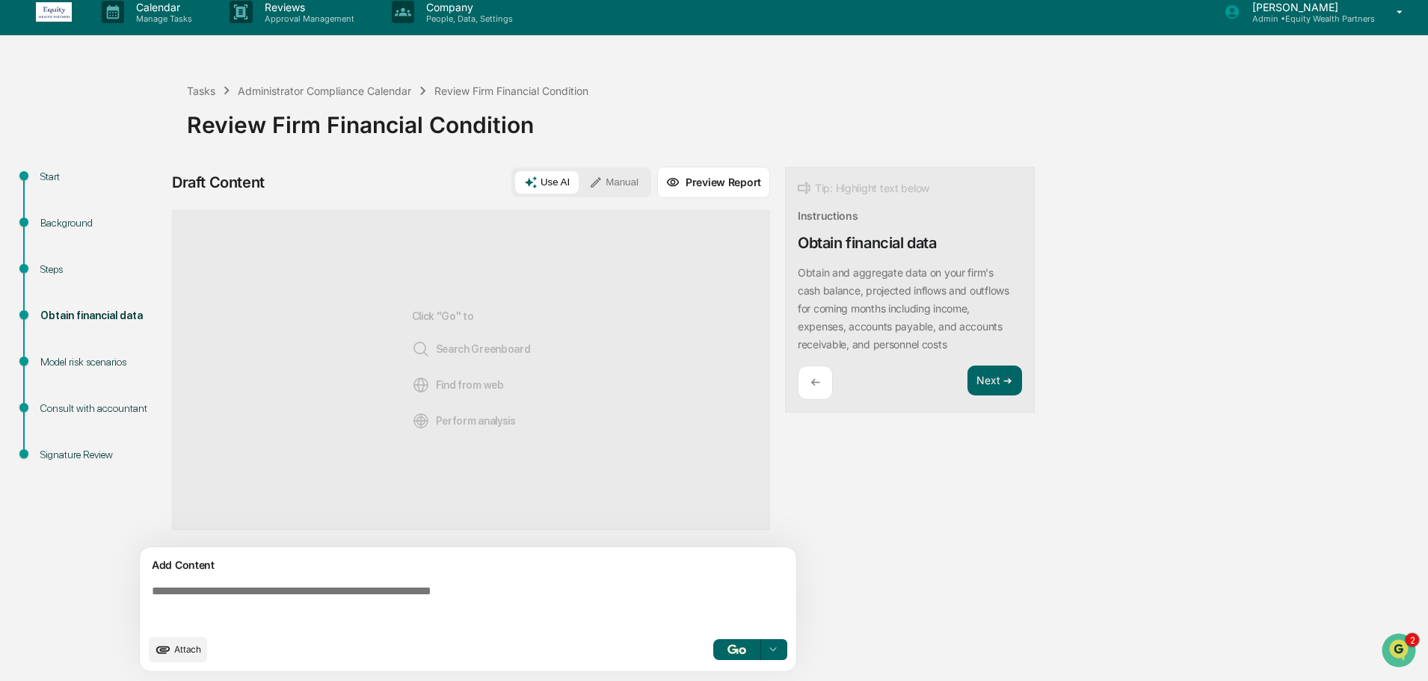
click at [187, 651] on span "Attach" at bounding box center [187, 649] width 27 height 11
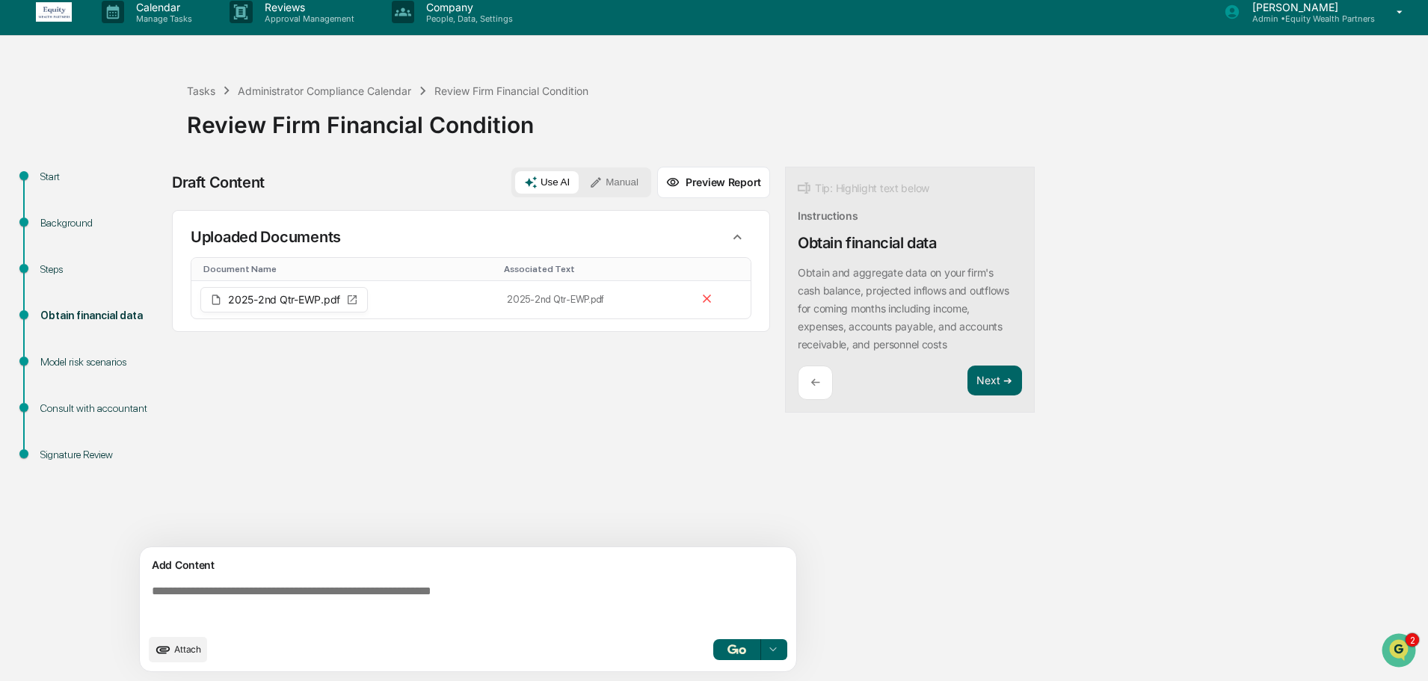
click at [188, 654] on span "Attach" at bounding box center [187, 649] width 27 height 11
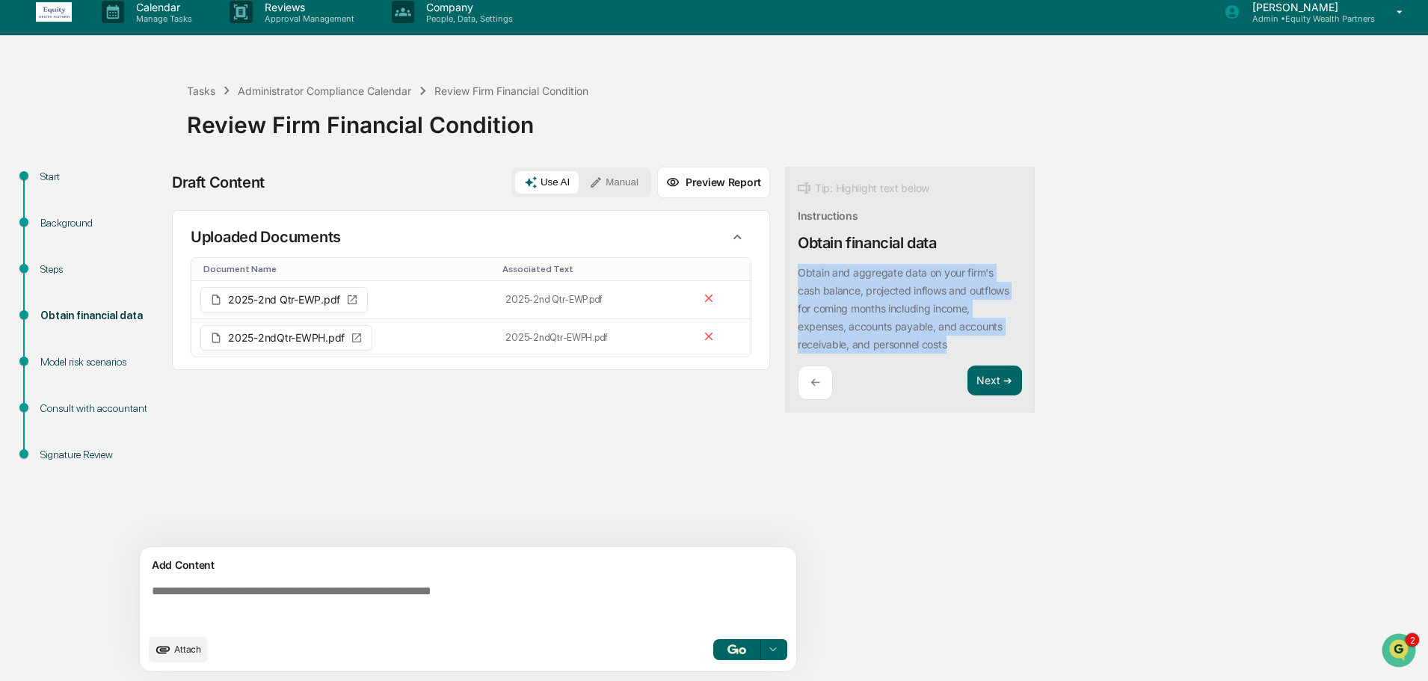
drag, startPoint x: 798, startPoint y: 268, endPoint x: 960, endPoint y: 348, distance: 180.8
click at [960, 348] on div "Obtain and aggregate data on your firm's cash balance, projected inflows and ou…" at bounding box center [909, 309] width 224 height 90
copy p "Obtain and aggregate data on your firm's cash balance, projected inflows and ou…"
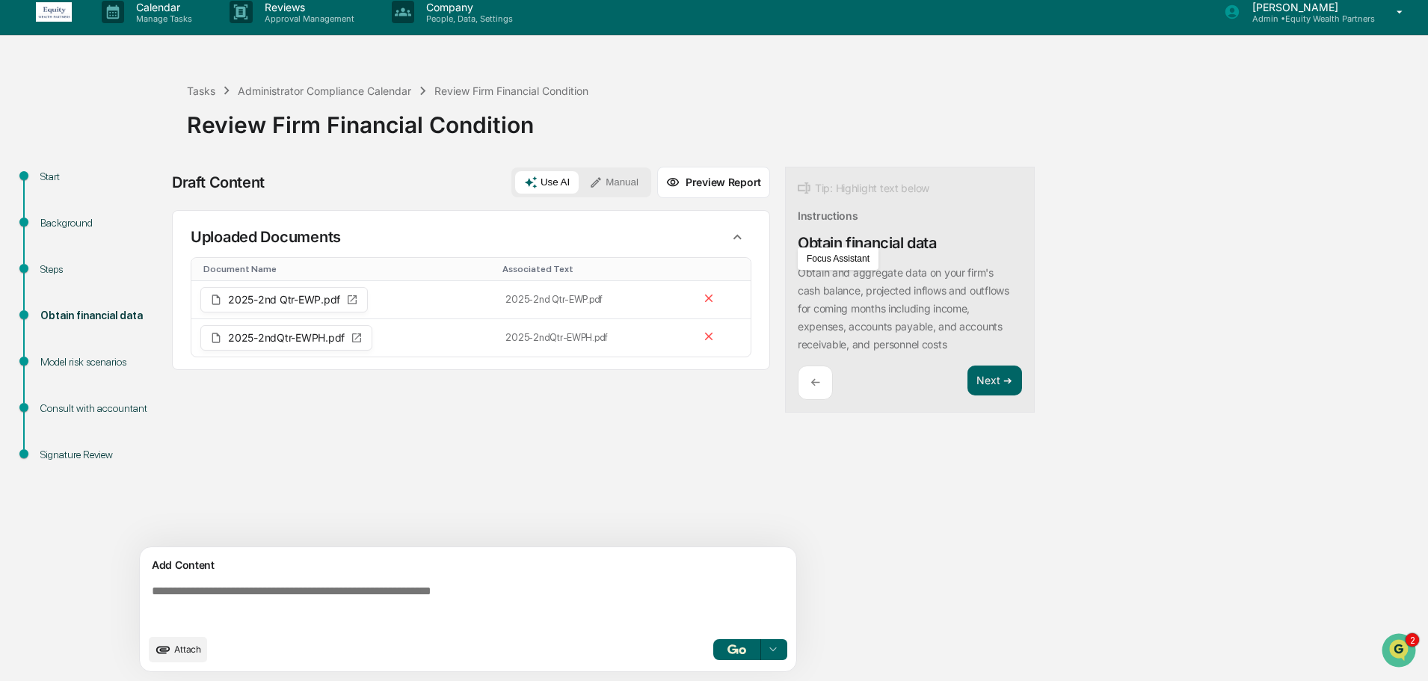
click at [317, 595] on textarea at bounding box center [471, 605] width 650 height 54
paste textarea "**********"
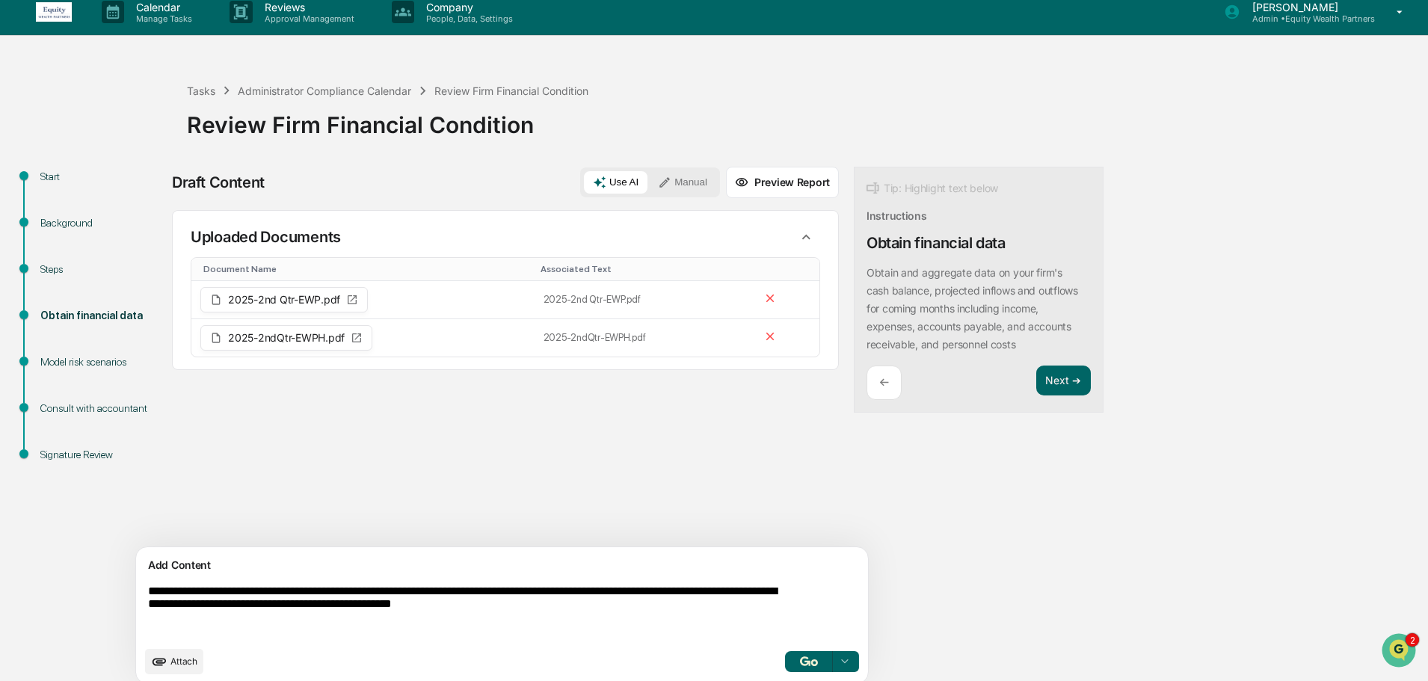
type textarea "**********"
click at [839, 662] on icon at bounding box center [845, 661] width 12 height 12
click at [718, 642] on span "Perform Analysis with Information" at bounding box center [747, 635] width 167 height 24
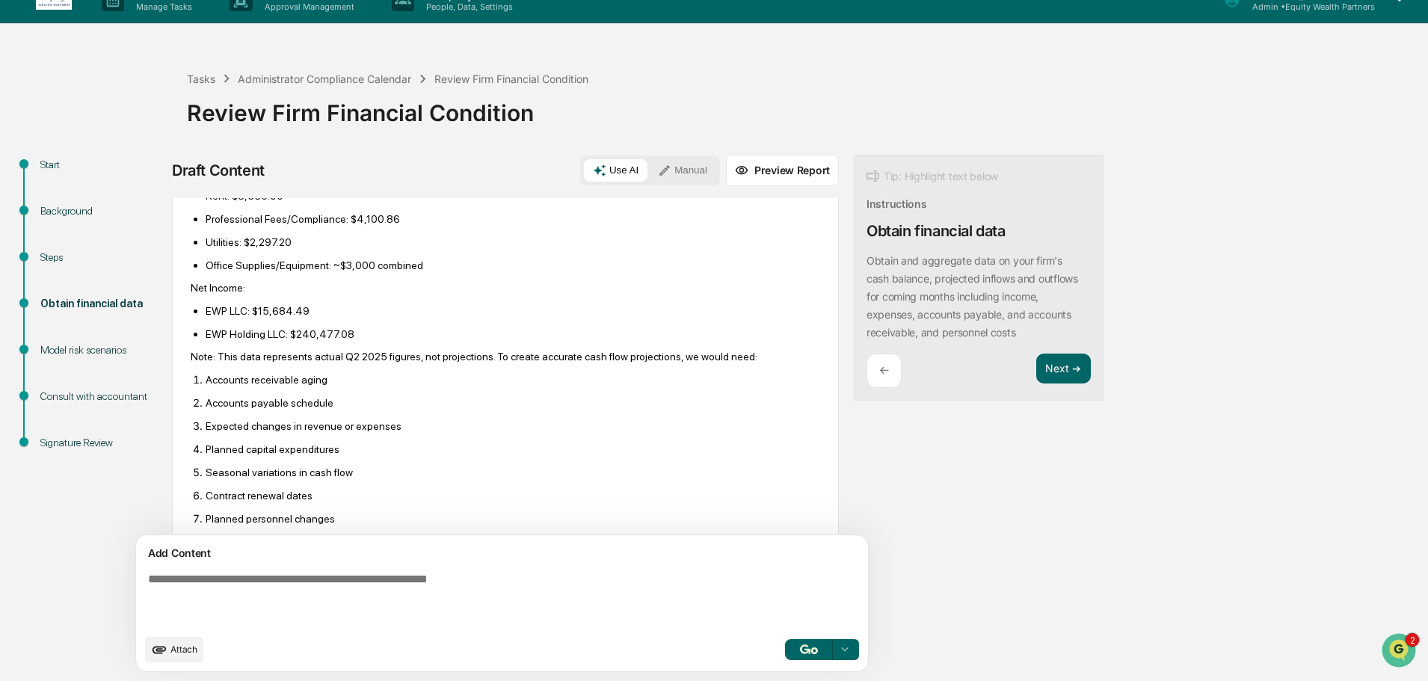
scroll to position [753, 0]
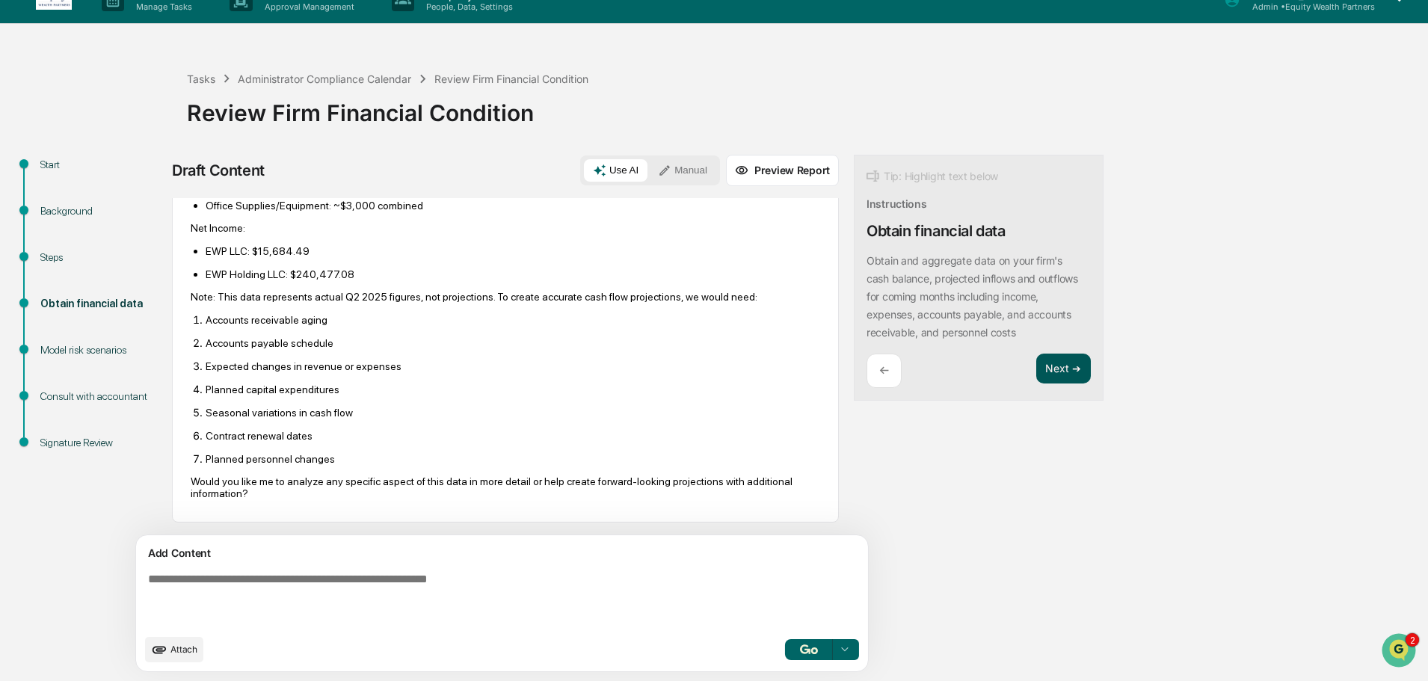
click at [1036, 371] on button "Next ➔" at bounding box center [1063, 369] width 55 height 31
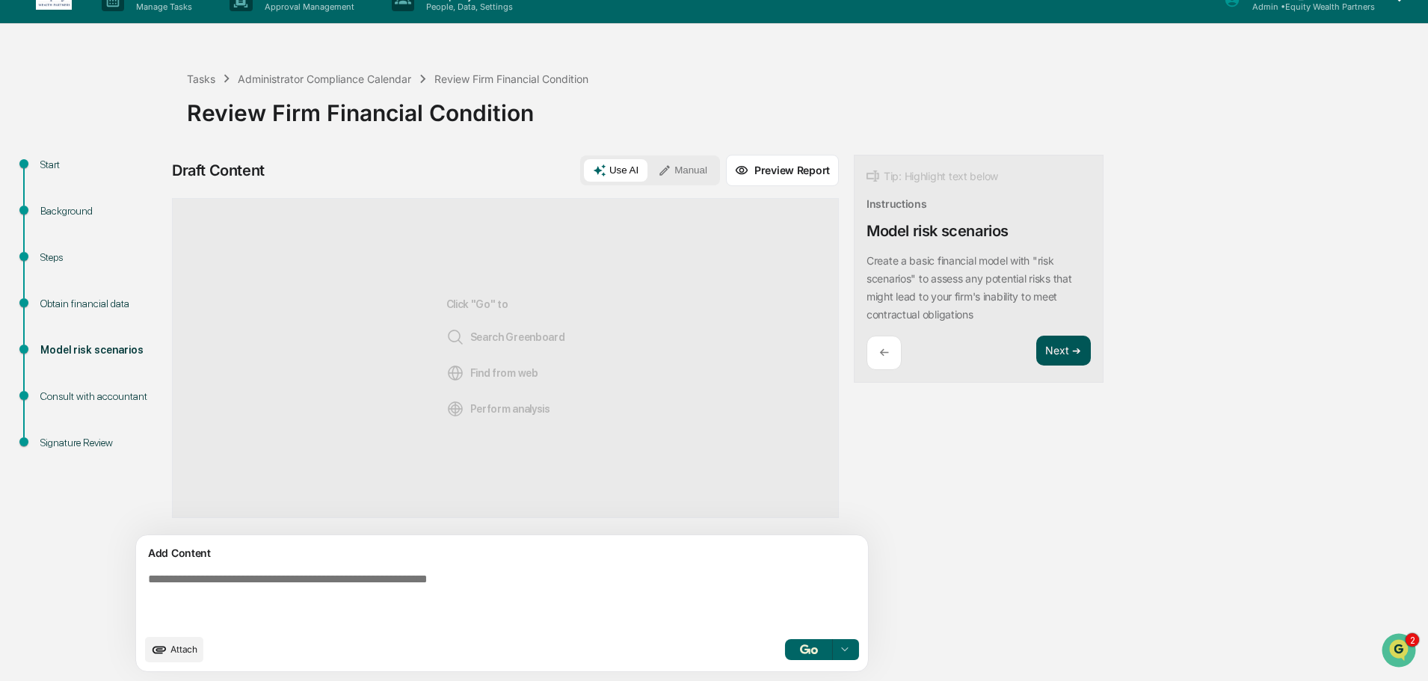
scroll to position [0, 0]
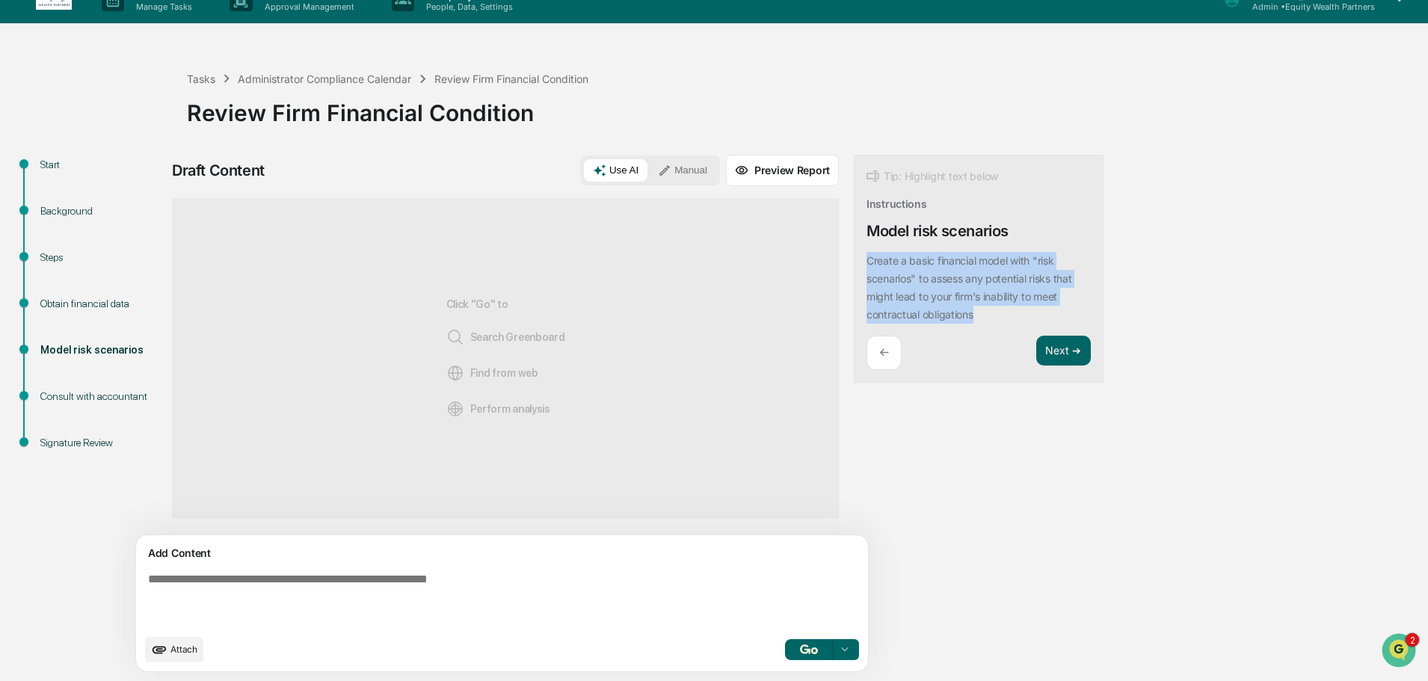
drag, startPoint x: 800, startPoint y: 259, endPoint x: 940, endPoint y: 315, distance: 151.3
click at [940, 315] on div "Create a basic financial model with "risk scenarios" to assess any potential ri…" at bounding box center [978, 288] width 224 height 72
copy p "Create a basic financial model with "risk scenarios" to assess any potential ri…"
click at [320, 585] on textarea at bounding box center [467, 600] width 650 height 66
paste textarea "**********"
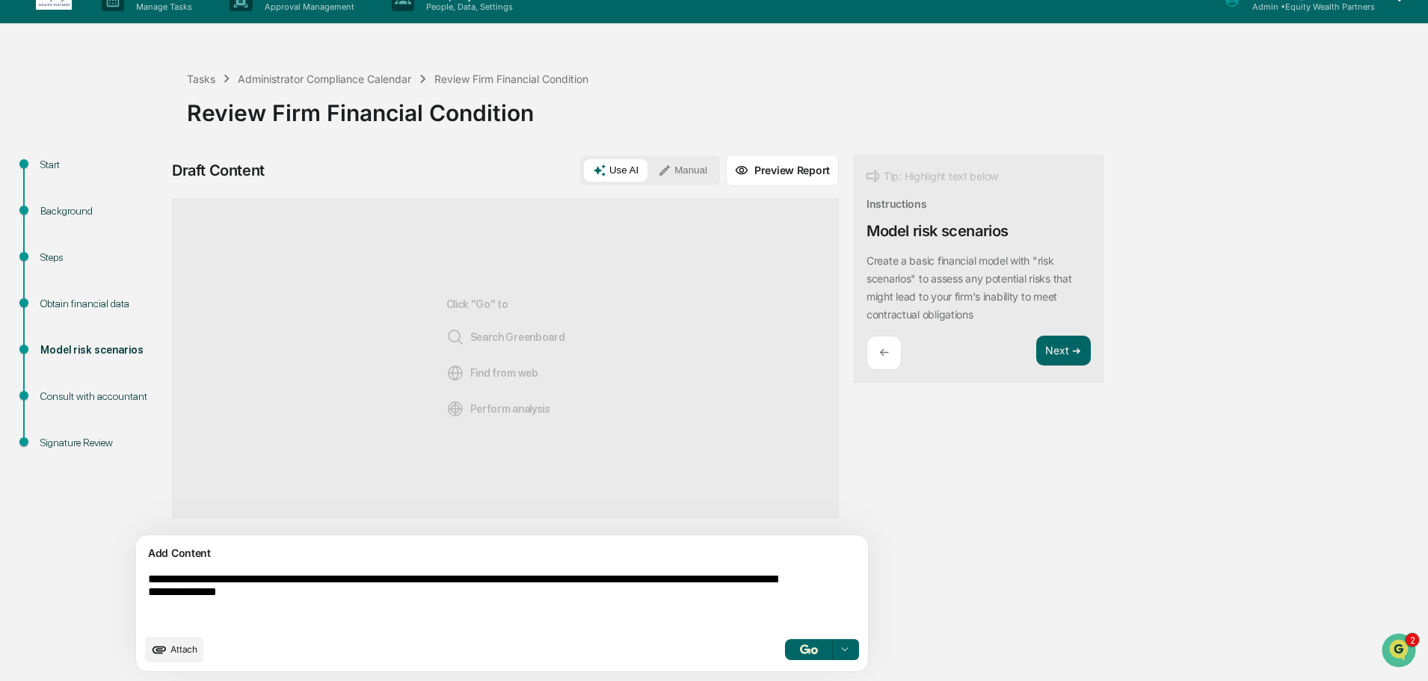
type textarea "**********"
click at [839, 649] on icon at bounding box center [845, 650] width 12 height 12
click at [718, 621] on span "Perform Analysis with Information" at bounding box center [747, 623] width 167 height 24
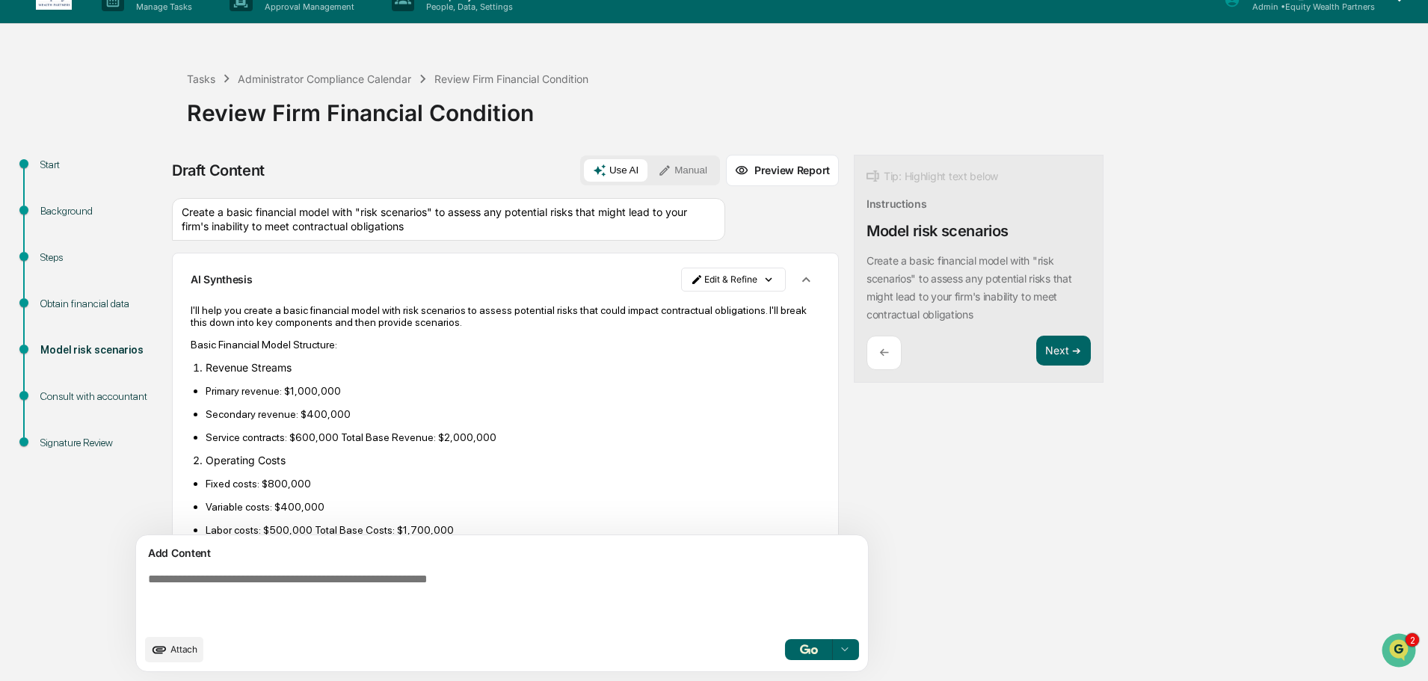
click at [797, 282] on icon "button" at bounding box center [805, 279] width 16 height 16
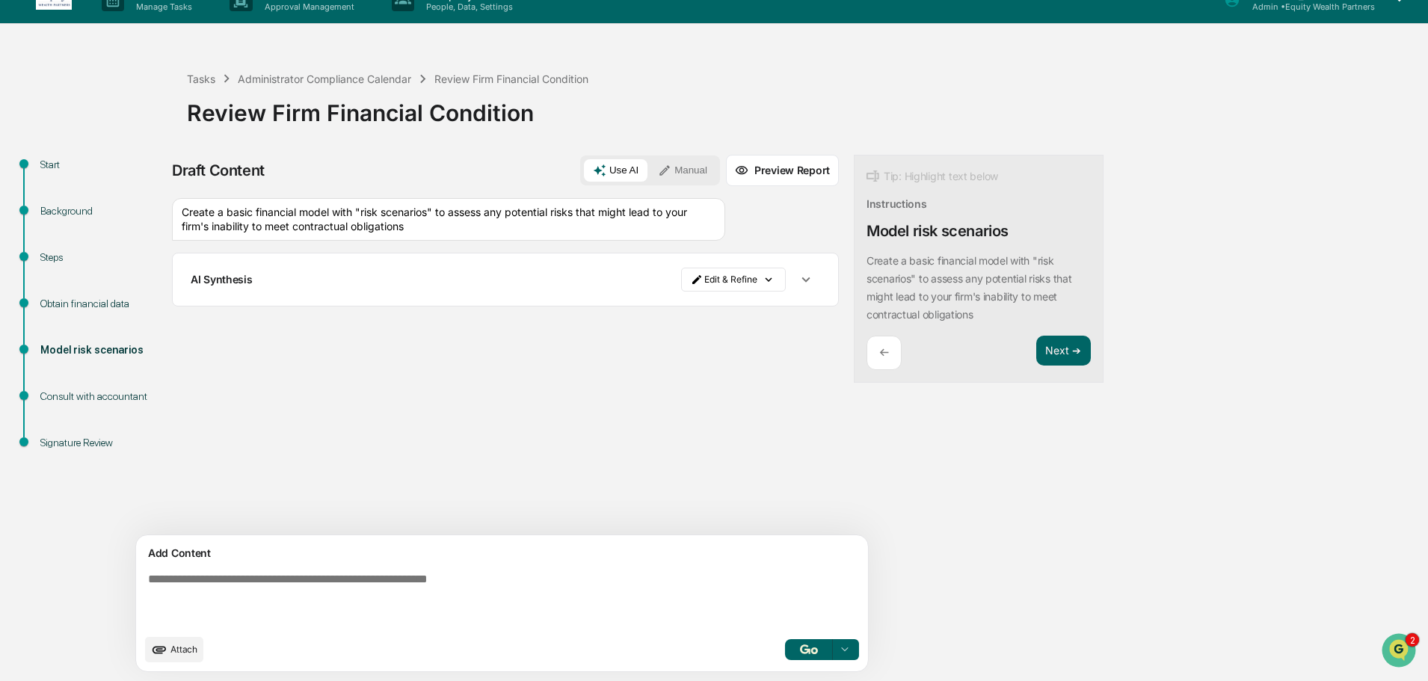
click at [792, 278] on button "button" at bounding box center [806, 279] width 28 height 28
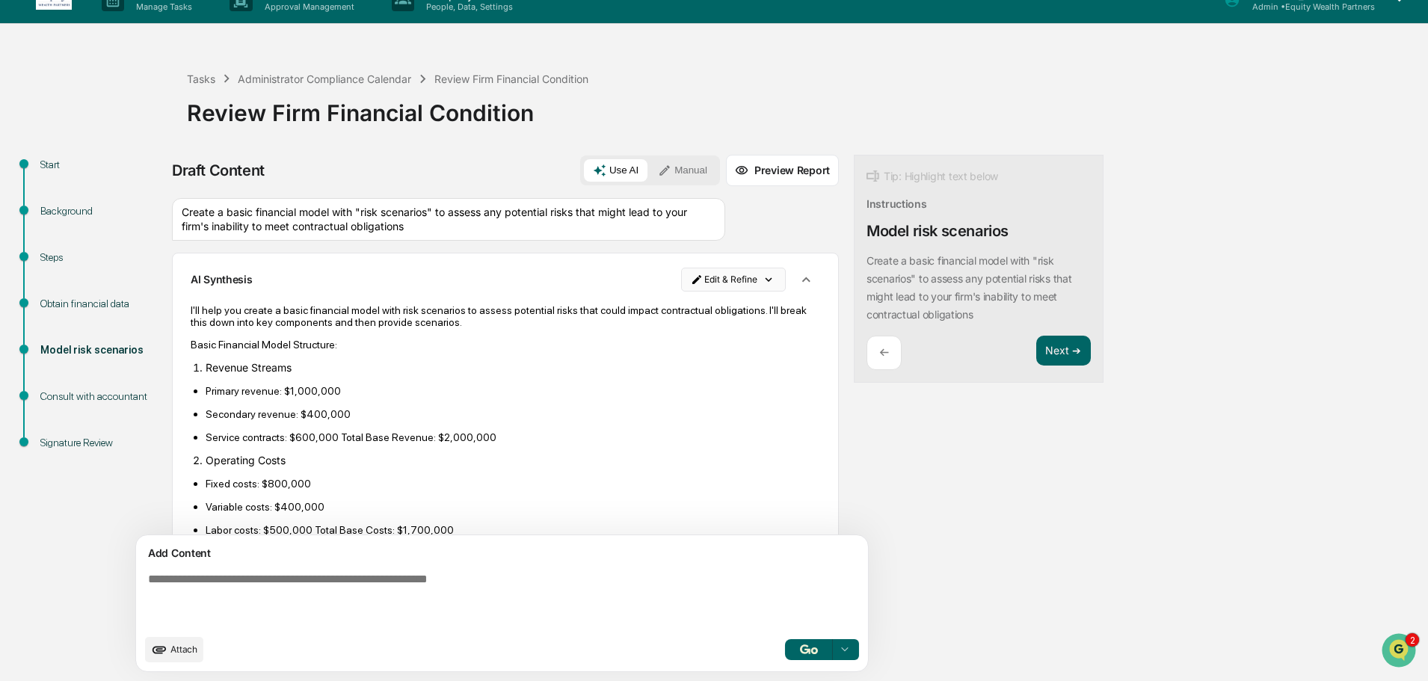
click at [692, 277] on html "Calendar Manage Tasks Reviews Approval Management Company People, Data, Setting…" at bounding box center [714, 317] width 1428 height 681
click at [648, 338] on div "Delete Result" at bounding box center [659, 334] width 110 height 24
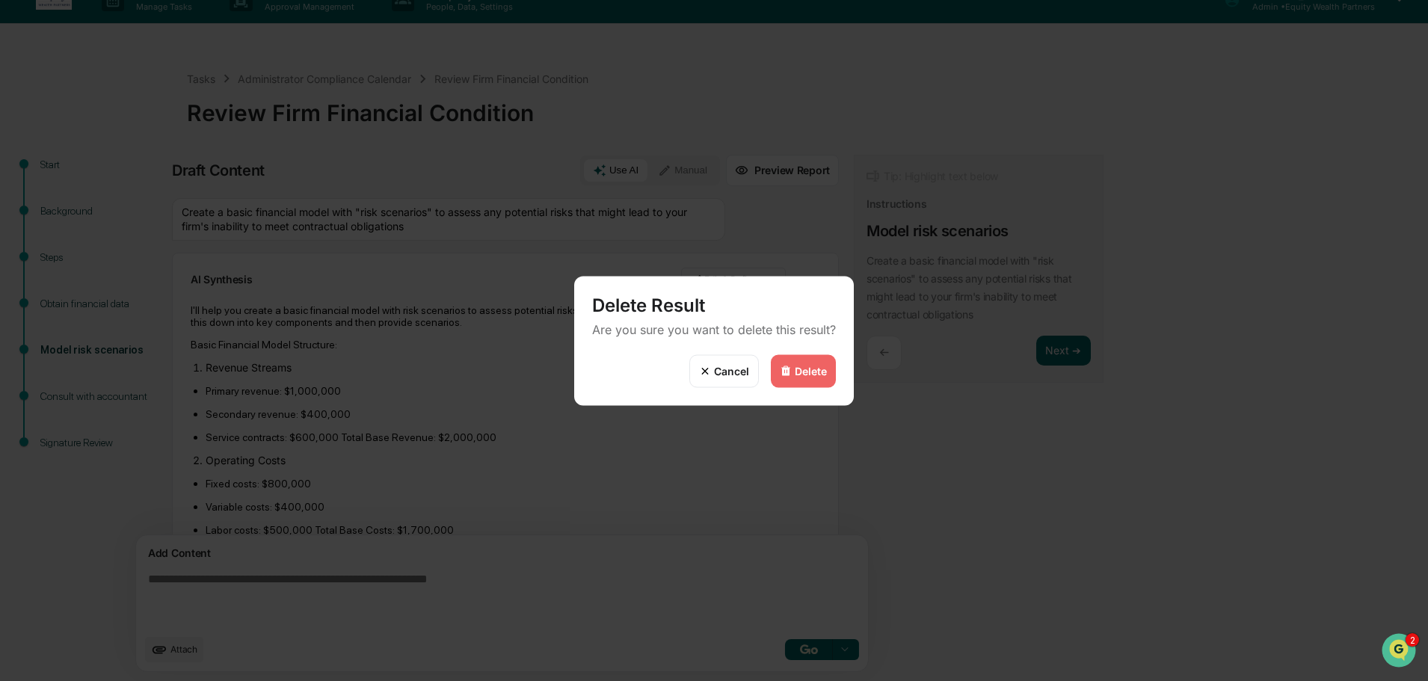
click at [809, 368] on div "Delete" at bounding box center [811, 371] width 32 height 13
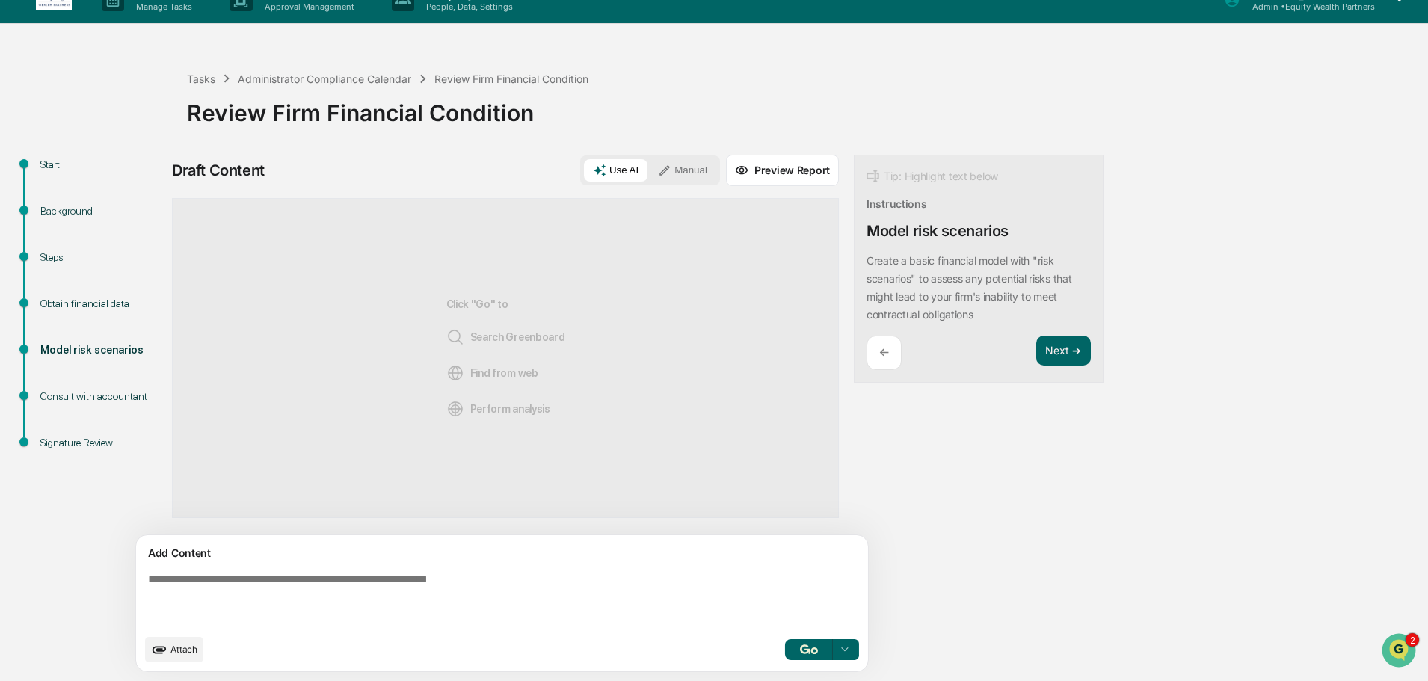
click at [167, 647] on icon "upload document" at bounding box center [159, 649] width 16 height 16
click at [192, 649] on span "Attach" at bounding box center [183, 649] width 27 height 11
click at [575, 344] on div "Click "Go" to Search Greenboard Find from web Perform analysis" at bounding box center [505, 358] width 667 height 320
click at [96, 306] on div "Obtain financial data" at bounding box center [101, 304] width 123 height 16
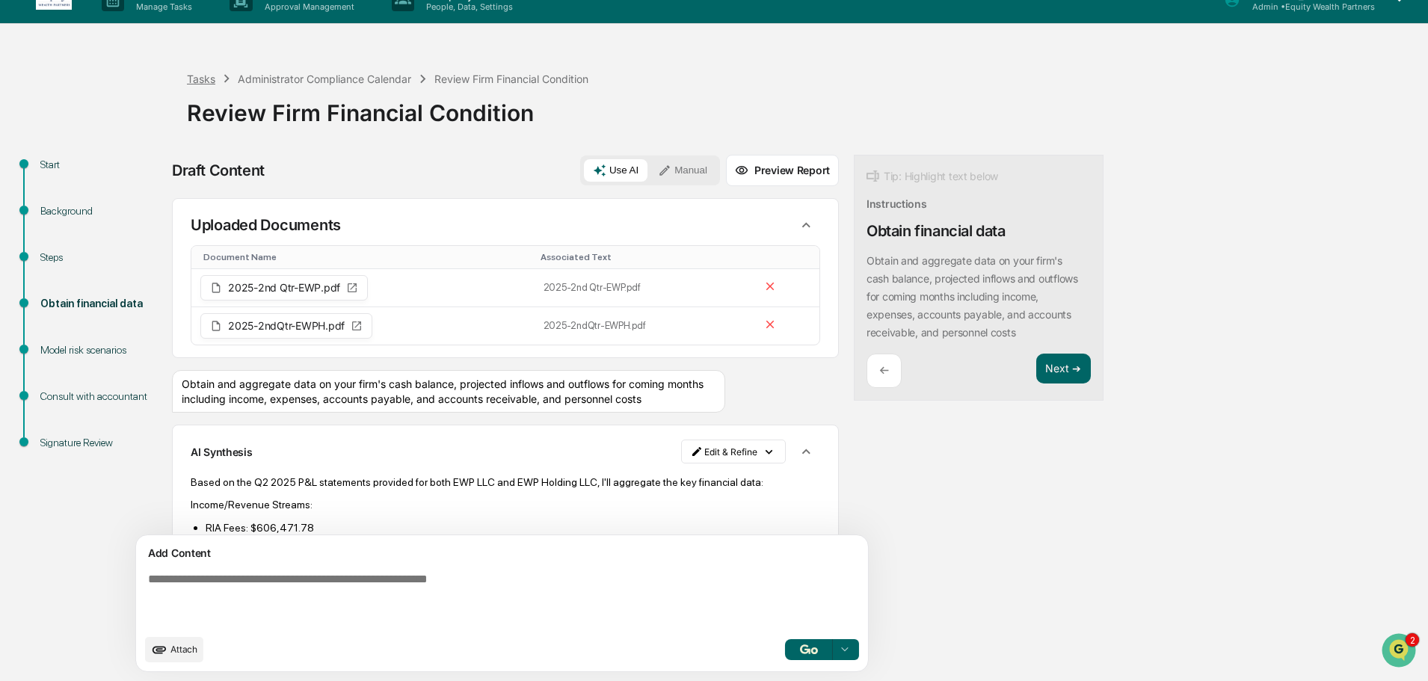
click at [204, 80] on div "Tasks" at bounding box center [201, 78] width 28 height 13
